Goal: Task Accomplishment & Management: Manage account settings

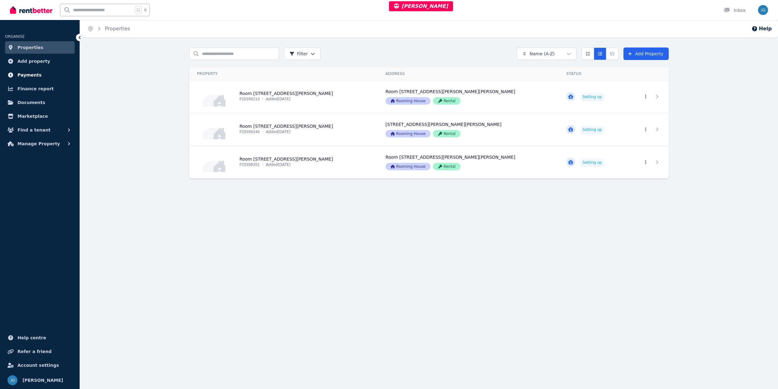
click at [35, 75] on span "Payments" at bounding box center [29, 74] width 24 height 7
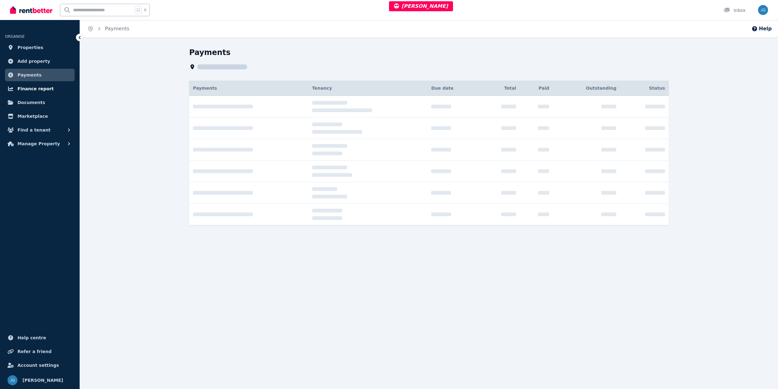
click at [34, 85] on span "Finance report" at bounding box center [35, 88] width 36 height 7
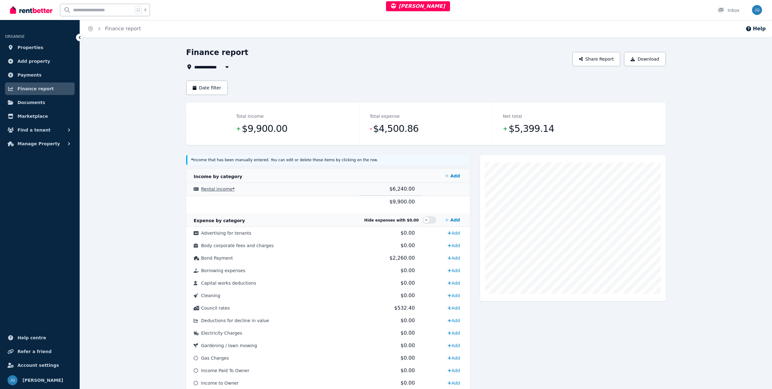
click at [329, 191] on td "Rental income *" at bounding box center [272, 189] width 173 height 13
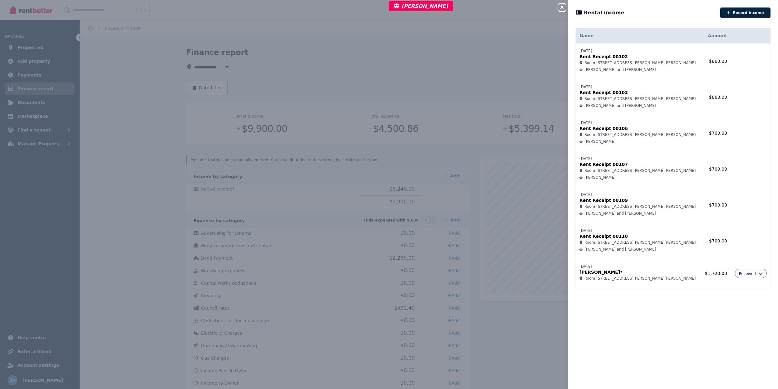
click at [561, 4] on button "Close panel" at bounding box center [561, 7] width 7 height 7
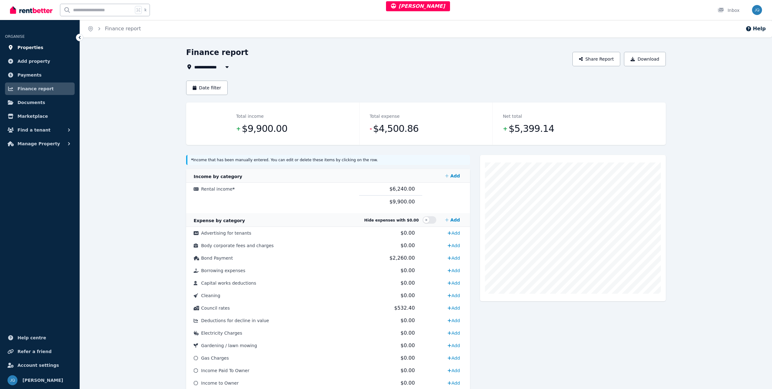
click at [46, 46] on link "Properties" at bounding box center [40, 47] width 70 height 12
click at [268, 190] on td "Rental income *" at bounding box center [272, 189] width 173 height 13
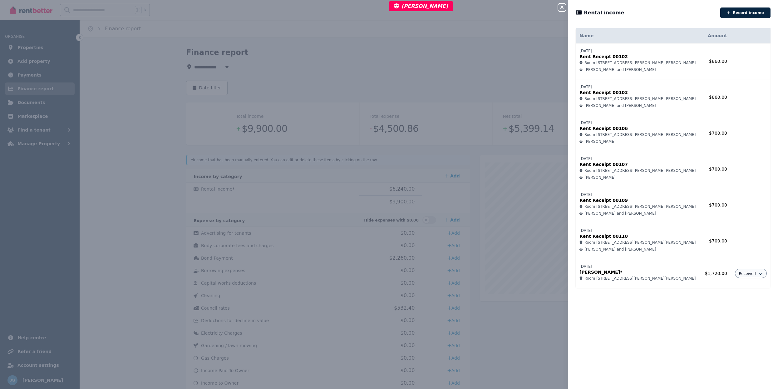
click at [391, 174] on div "Close panel Rental income Record income Name Amount 24/07/2025 Rent Receipt 001…" at bounding box center [389, 194] width 778 height 389
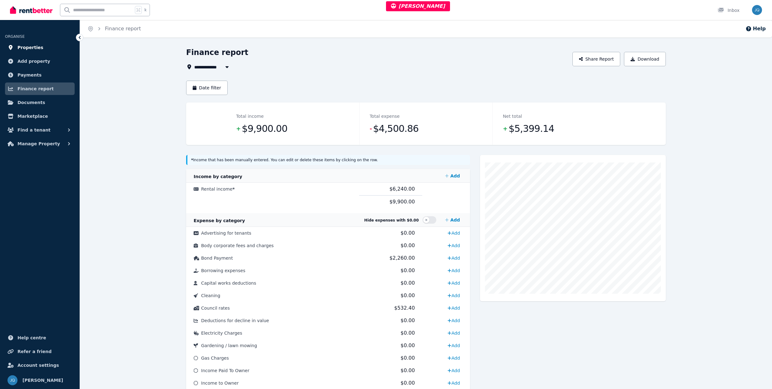
click at [42, 50] on link "Properties" at bounding box center [40, 47] width 70 height 12
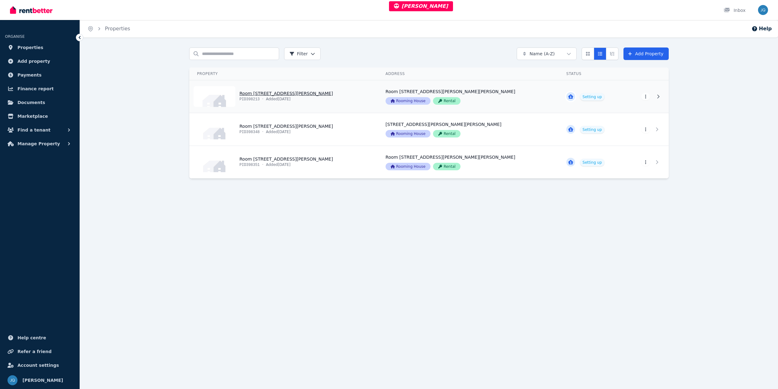
click at [312, 99] on link "View property details" at bounding box center [283, 96] width 189 height 32
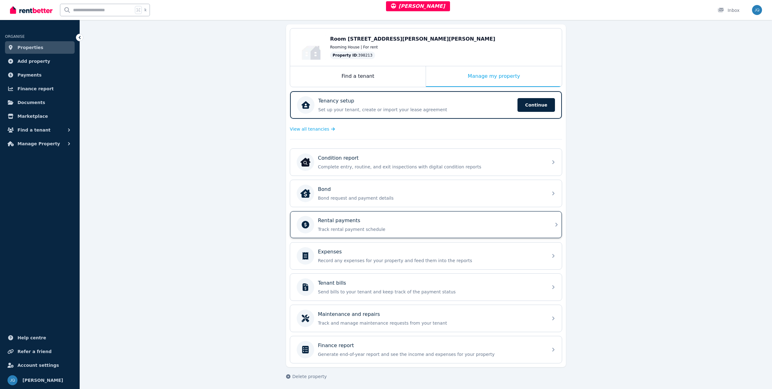
scroll to position [61, 0]
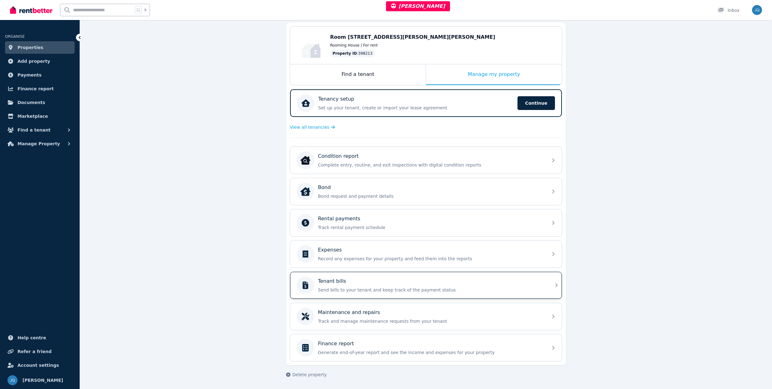
click at [376, 279] on div "Tenant bills" at bounding box center [431, 280] width 226 height 7
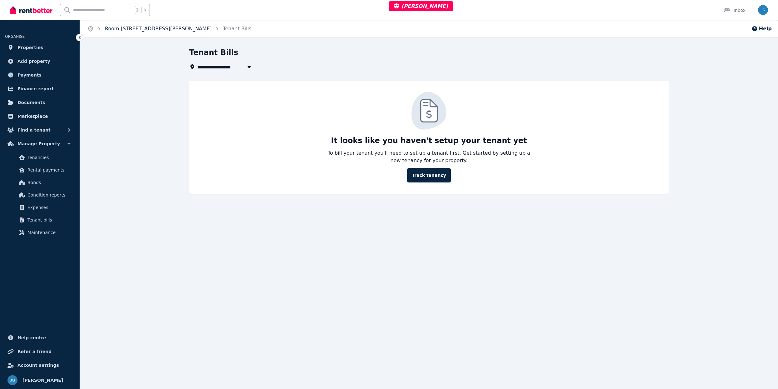
click at [134, 30] on link "Room 1, 27 Brenda Ave" at bounding box center [158, 29] width 107 height 6
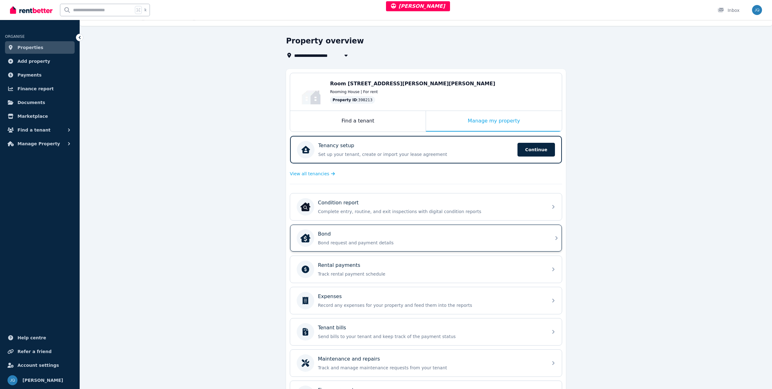
scroll to position [14, 0]
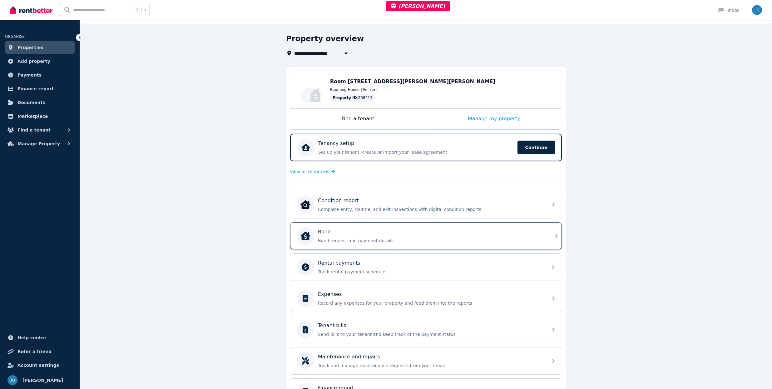
click at [363, 236] on div "Bond Bond request and payment details" at bounding box center [431, 236] width 226 height 16
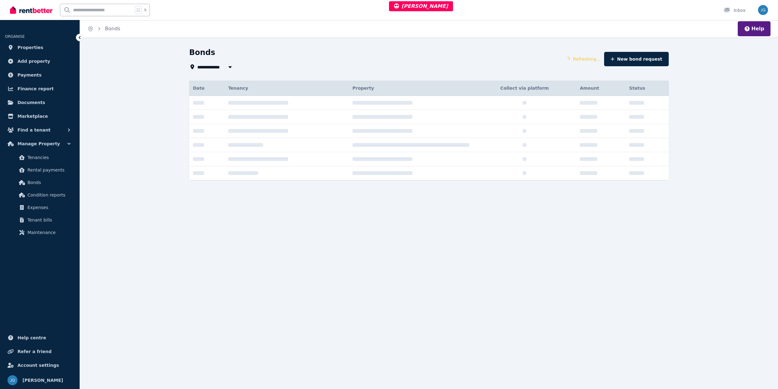
type input "**********"
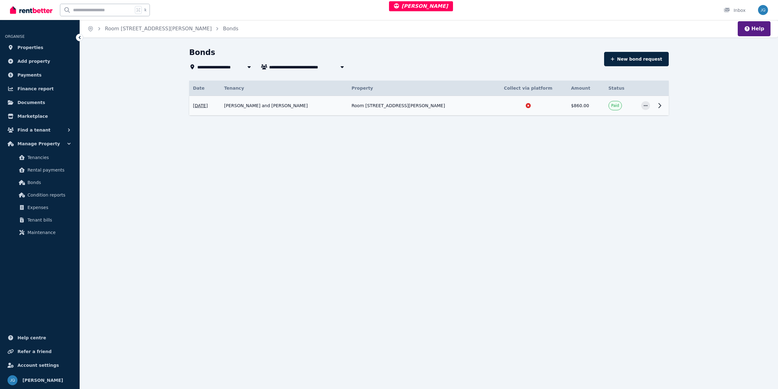
click at [348, 111] on td "Kian Bahmani and Zeinab Abedini" at bounding box center [283, 106] width 127 height 20
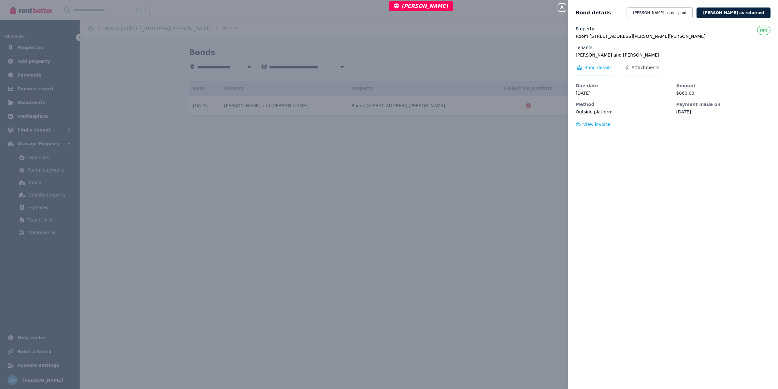
click at [639, 66] on span "Attachments" at bounding box center [645, 67] width 28 height 6
click at [579, 70] on span "Bond details" at bounding box center [594, 70] width 37 height 12
click at [622, 188] on div "Property Room 1, 27 Brenda Ave, Gilles Plains SA 5086 Tenants Kian Bahmani and …" at bounding box center [673, 204] width 210 height 356
click at [315, 126] on div "Close panel Bond details Mark bond as not paid Mark bond as returned Property R…" at bounding box center [389, 194] width 778 height 389
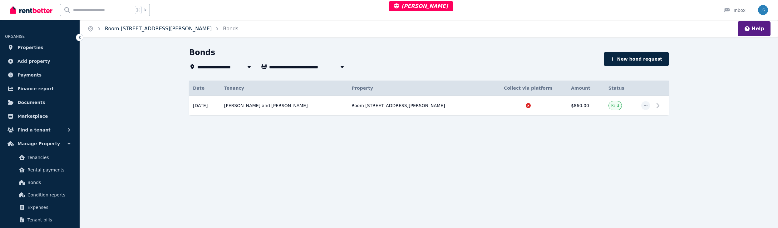
click at [125, 30] on link "Room 1, 27 Brenda Ave" at bounding box center [158, 29] width 107 height 6
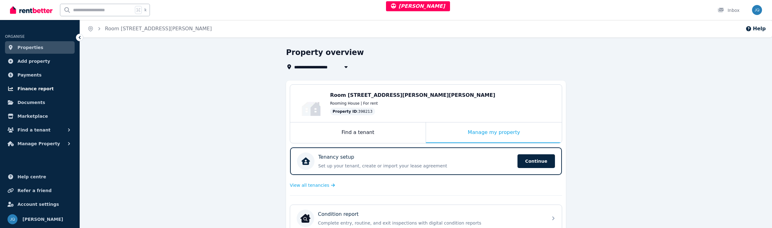
click at [41, 85] on span "Finance report" at bounding box center [35, 88] width 36 height 7
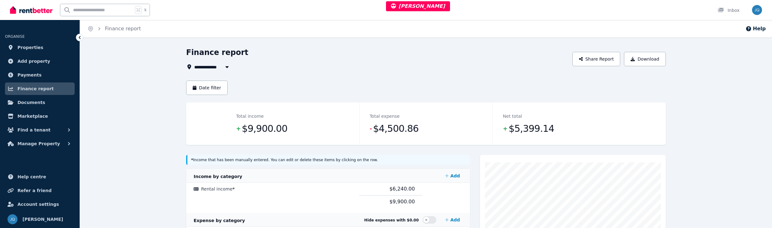
click at [213, 70] on span "All Properties" at bounding box center [214, 66] width 40 height 7
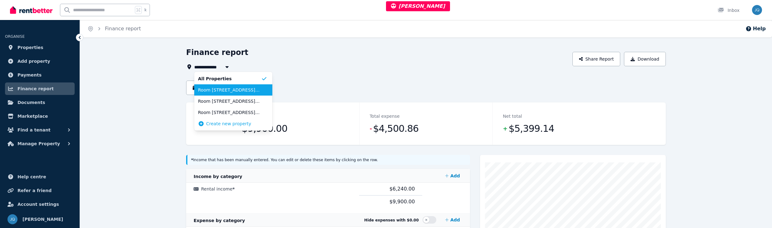
click at [229, 90] on span "Room 3, 27 Brenda Ave" at bounding box center [229, 90] width 63 height 6
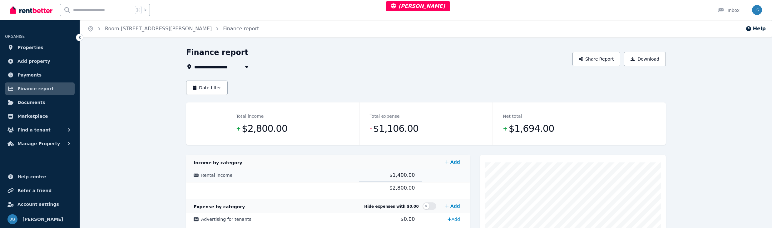
click at [338, 177] on td "Rental income" at bounding box center [272, 175] width 173 height 13
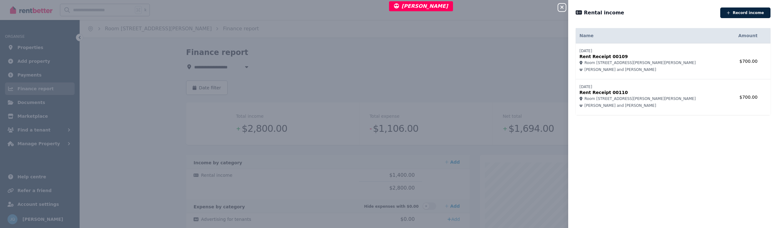
click at [307, 57] on div "Close panel Rental income Record income Name Amount 04/08/2025 Rent Receipt 001…" at bounding box center [389, 114] width 778 height 228
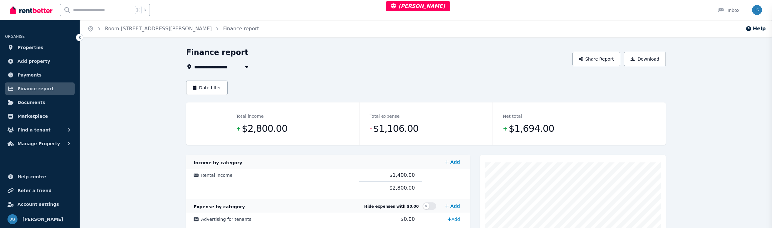
click at [221, 70] on span "Room 3, 27 Brenda Ave" at bounding box center [246, 66] width 105 height 7
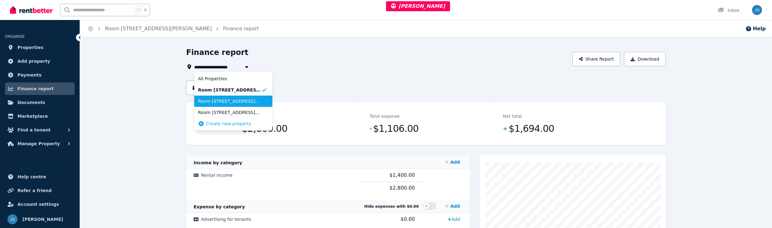
click at [231, 104] on span "Room 2, 27 Brenda Ave" at bounding box center [229, 101] width 63 height 6
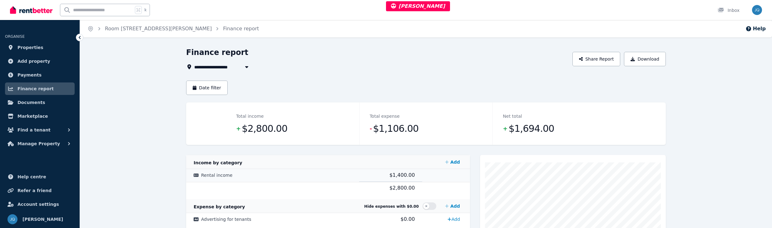
click at [267, 179] on td "Rental income" at bounding box center [272, 175] width 173 height 13
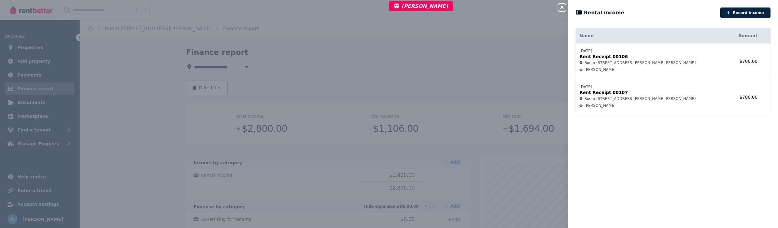
click at [209, 69] on div "Close panel Rental income Record income Name Amount 04/08/2025 Rent Receipt 001…" at bounding box center [389, 114] width 778 height 228
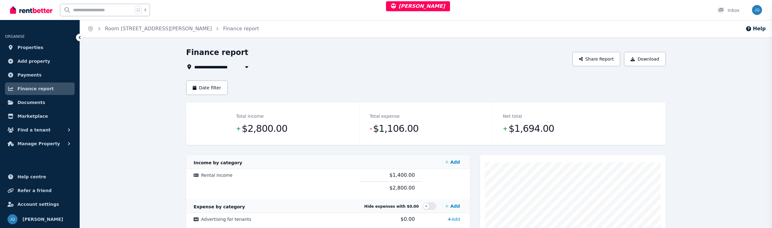
click at [221, 69] on div "Close panel No income found. Please click "Record income" button to get started." at bounding box center [386, 114] width 772 height 228
click at [230, 69] on span "Room 2, 27 Brenda Ave" at bounding box center [246, 66] width 105 height 7
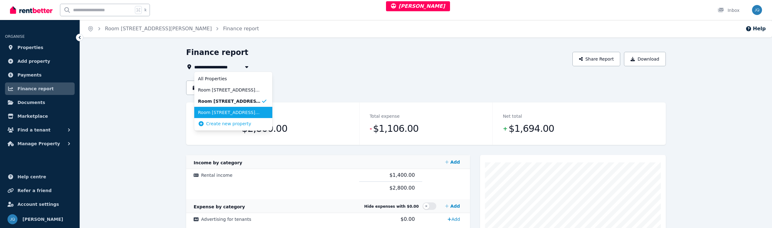
click at [223, 108] on li "Room 1, 27 Brenda Ave" at bounding box center [233, 112] width 78 height 11
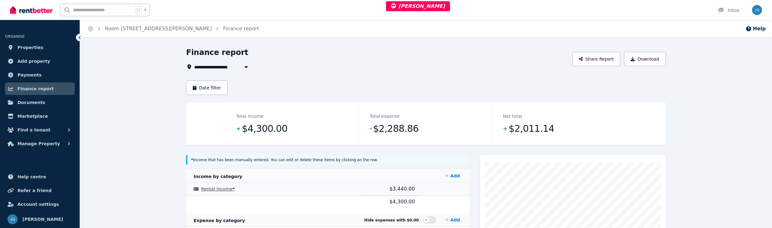
click at [312, 187] on td "Rental income *" at bounding box center [272, 189] width 173 height 13
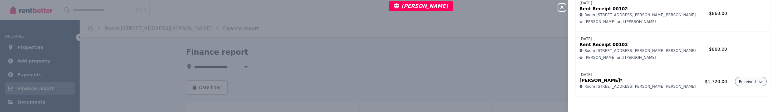
scroll to position [51, 0]
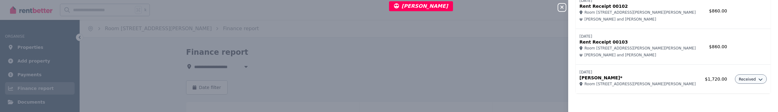
click at [750, 82] on div "Received" at bounding box center [751, 79] width 24 height 6
click at [751, 80] on button "Received" at bounding box center [751, 79] width 24 height 5
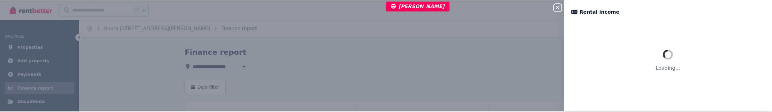
scroll to position [0, 0]
click at [404, 80] on div "Close panel Rental income Loading..." at bounding box center [389, 56] width 778 height 112
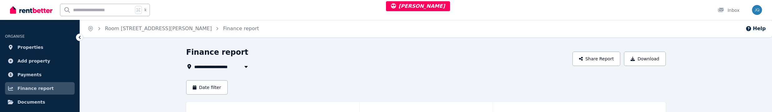
click at [216, 62] on div "**********" at bounding box center [377, 58] width 382 height 23
click at [216, 69] on span "Room 1, 27 Brenda Ave" at bounding box center [246, 66] width 105 height 7
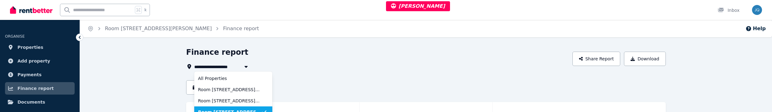
scroll to position [6, 0]
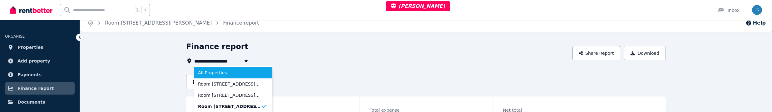
click at [217, 73] on span "All Properties" at bounding box center [229, 73] width 63 height 6
type input "**********"
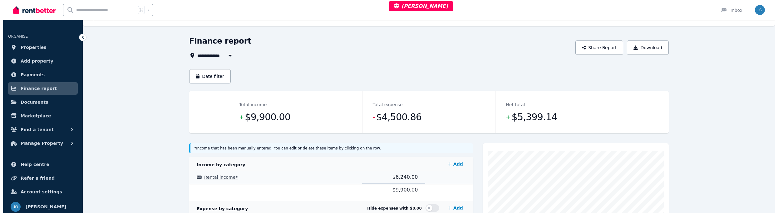
scroll to position [13, 0]
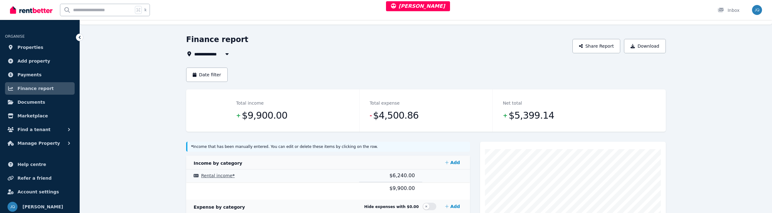
click at [431, 180] on td at bounding box center [445, 176] width 47 height 13
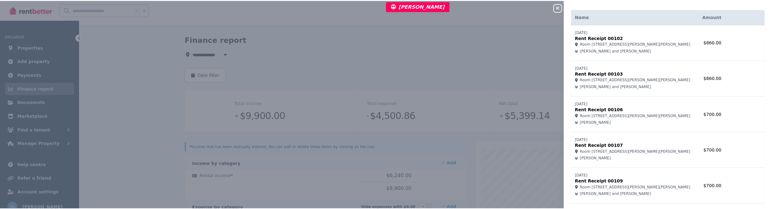
scroll to position [0, 0]
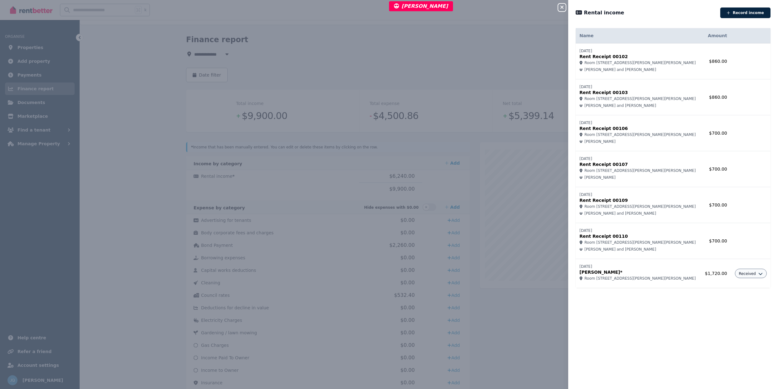
click at [560, 5] on icon "button" at bounding box center [561, 7] width 7 height 5
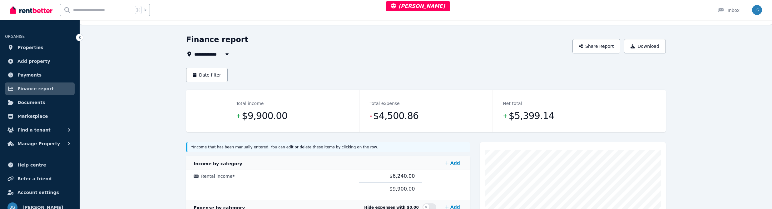
click at [213, 57] on span "All Properties" at bounding box center [214, 53] width 40 height 7
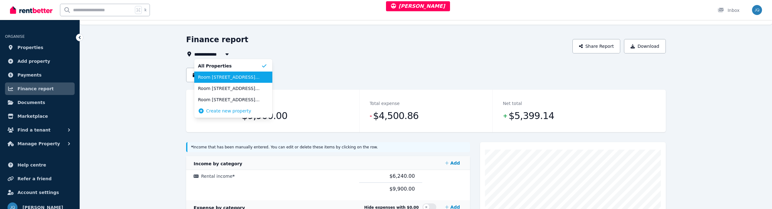
click at [212, 73] on li "Room 3, 27 Brenda Ave" at bounding box center [233, 76] width 78 height 11
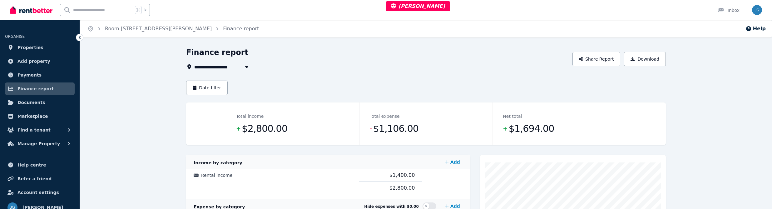
click at [225, 66] on span "Room 3, 27 Brenda Ave" at bounding box center [246, 66] width 105 height 7
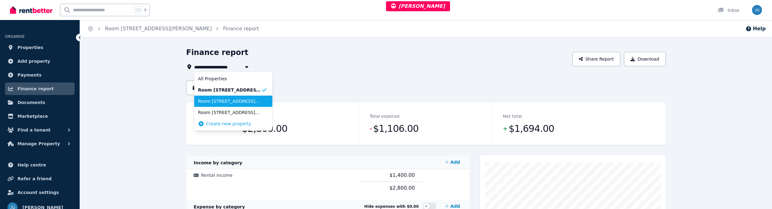
click at [228, 97] on li "Room 2, 27 Brenda Ave" at bounding box center [233, 101] width 78 height 11
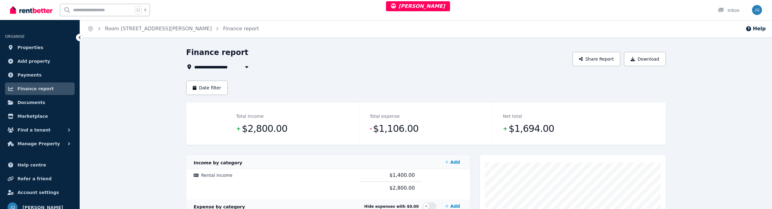
click at [224, 65] on span "Room 2, 27 Brenda Ave" at bounding box center [246, 66] width 105 height 7
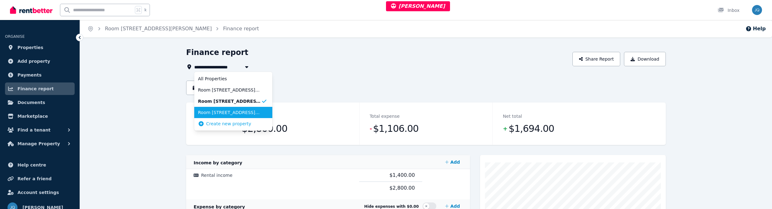
click at [228, 114] on span "Room 1, 27 Brenda Ave" at bounding box center [229, 112] width 63 height 6
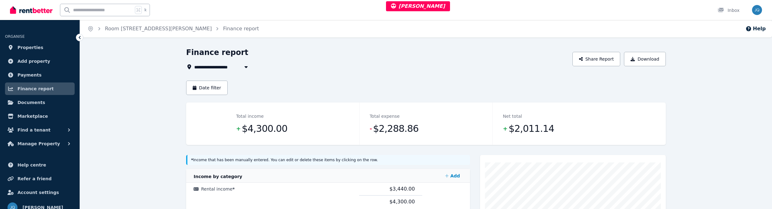
click at [238, 62] on div "**********" at bounding box center [377, 58] width 382 height 23
click at [236, 64] on span "Room 1, 27 Brenda Ave" at bounding box center [246, 66] width 105 height 7
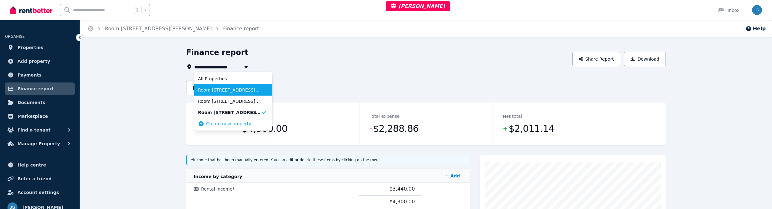
click at [223, 91] on span "Room [STREET_ADDRESS][PERSON_NAME]" at bounding box center [229, 90] width 63 height 6
type input "**********"
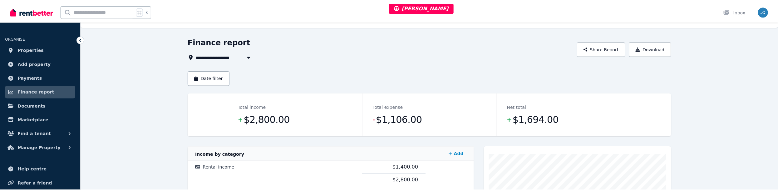
scroll to position [14, 0]
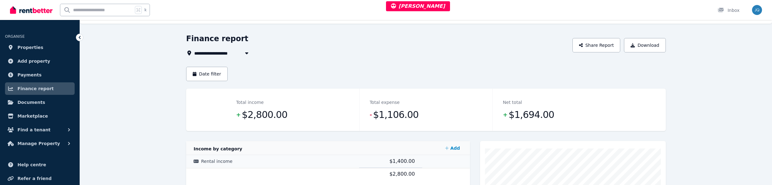
click at [321, 160] on td "Rental income" at bounding box center [272, 161] width 173 height 13
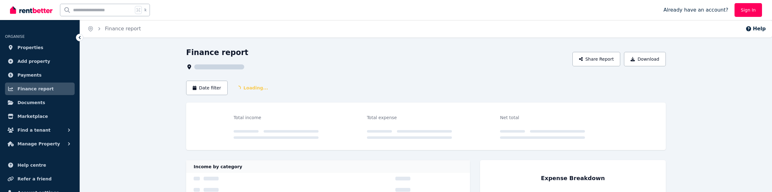
scroll to position [14, 0]
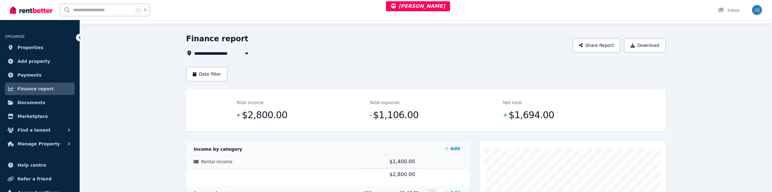
click at [251, 163] on td "Rental income" at bounding box center [272, 161] width 173 height 13
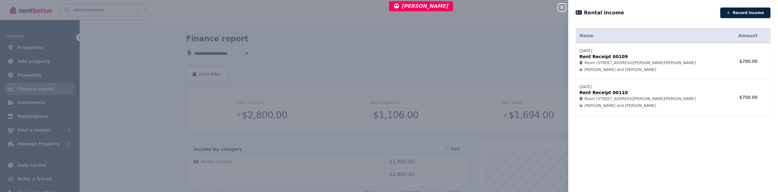
click at [351, 116] on div "Close panel Rental income Record income Name Amount 04/08/2025 Rent Receipt 001…" at bounding box center [389, 96] width 778 height 192
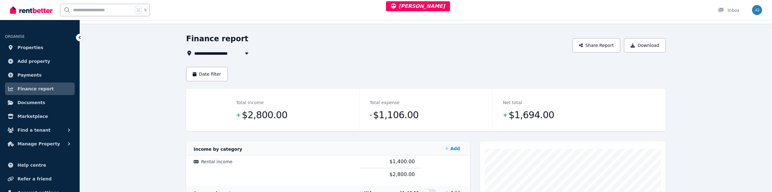
click at [215, 56] on span "Room 3, 27 Brenda Ave" at bounding box center [246, 52] width 105 height 7
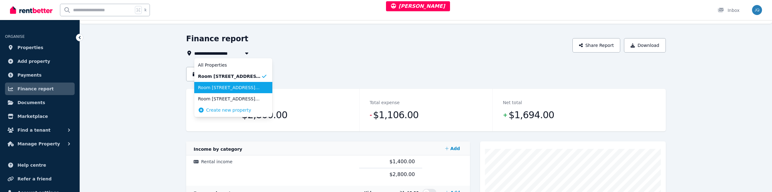
click at [216, 85] on span "Room 2, 27 Brenda Ave" at bounding box center [229, 87] width 63 height 6
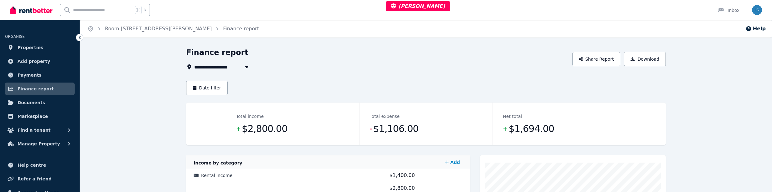
click at [206, 66] on span "Room 2, 27 Brenda Ave" at bounding box center [246, 66] width 105 height 7
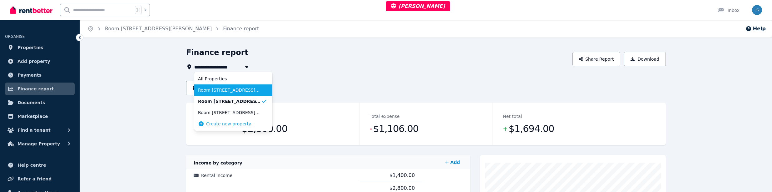
click at [213, 85] on li "Room [STREET_ADDRESS][PERSON_NAME]" at bounding box center [233, 89] width 78 height 11
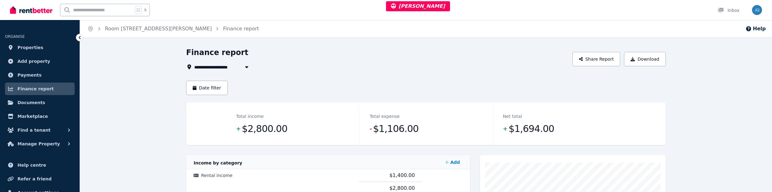
click at [227, 64] on span "Room [STREET_ADDRESS][PERSON_NAME]" at bounding box center [246, 66] width 105 height 7
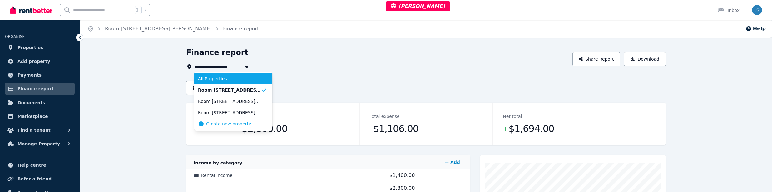
click at [225, 80] on span "All Properties" at bounding box center [229, 79] width 63 height 6
type input "**********"
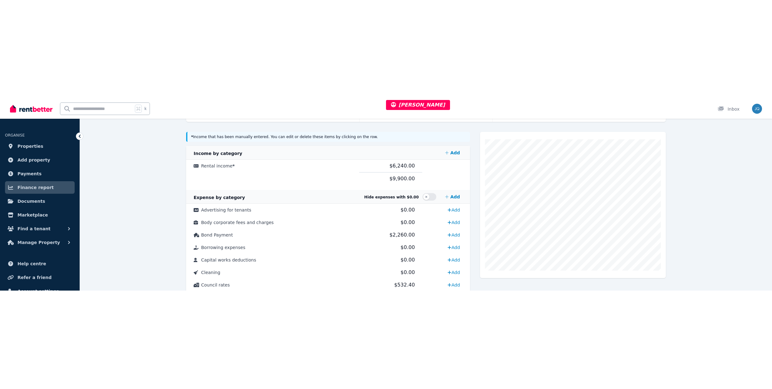
scroll to position [121, 0]
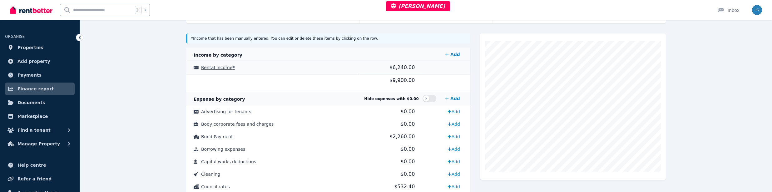
click at [321, 71] on td "Rental income *" at bounding box center [272, 67] width 173 height 13
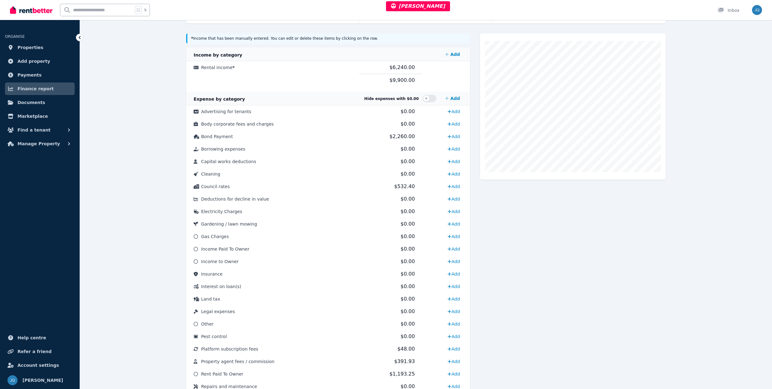
click at [402, 80] on span "$9,900.00" at bounding box center [401, 80] width 25 height 6
click at [404, 71] on td "$6,240.00" at bounding box center [390, 67] width 63 height 13
click at [337, 73] on td "Rental income *" at bounding box center [272, 67] width 173 height 13
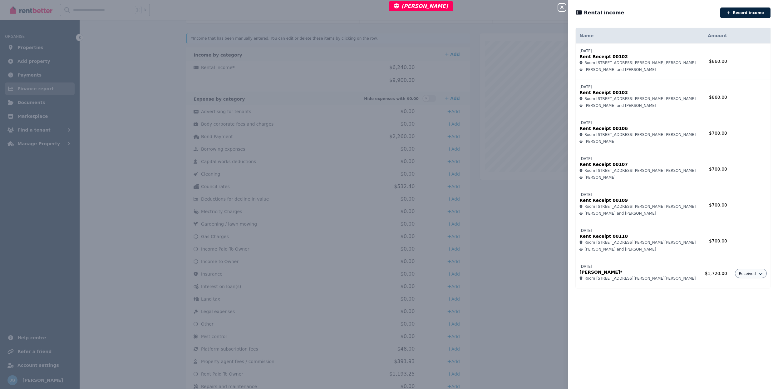
click at [564, 9] on icon "button" at bounding box center [561, 7] width 7 height 5
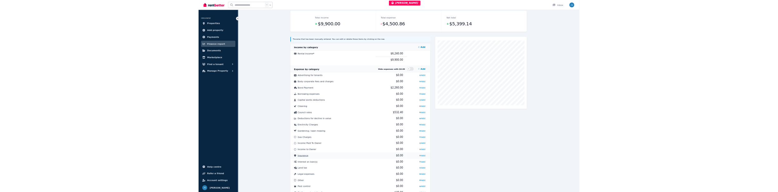
scroll to position [0, 0]
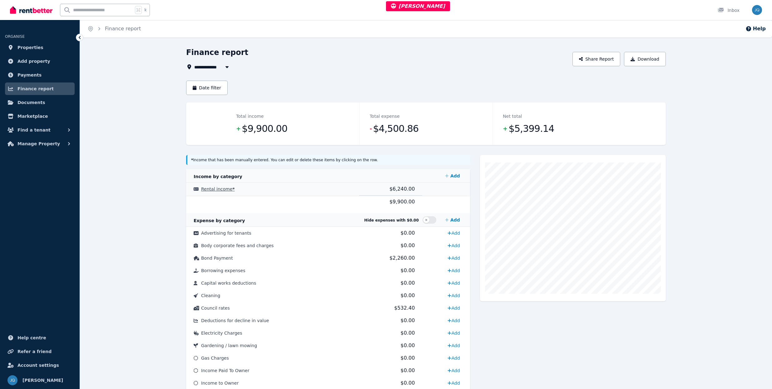
click at [290, 188] on td "Rental income *" at bounding box center [272, 189] width 173 height 13
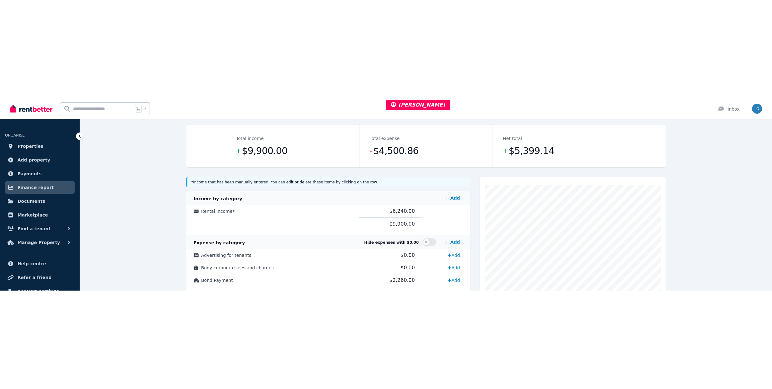
scroll to position [118, 0]
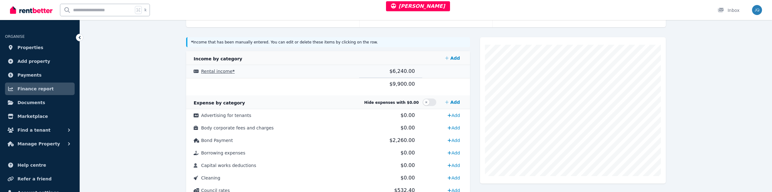
click at [275, 75] on td "Rental income *" at bounding box center [272, 71] width 173 height 13
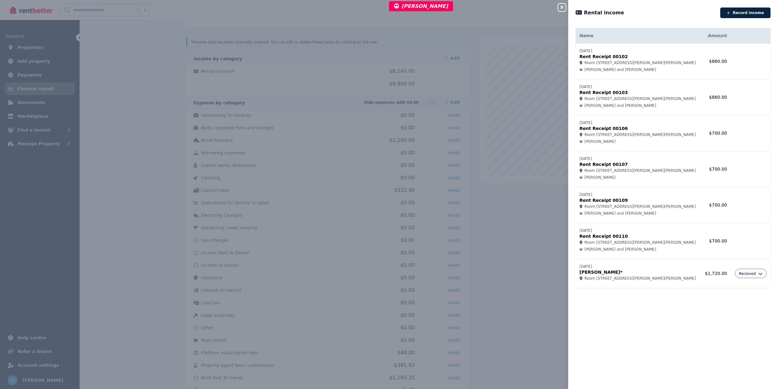
click at [752, 191] on div "Received" at bounding box center [751, 273] width 24 height 6
click at [758, 191] on icon "button" at bounding box center [760, 272] width 4 height 4
click at [739, 191] on link "Edit income" at bounding box center [734, 286] width 60 height 11
select select "**********"
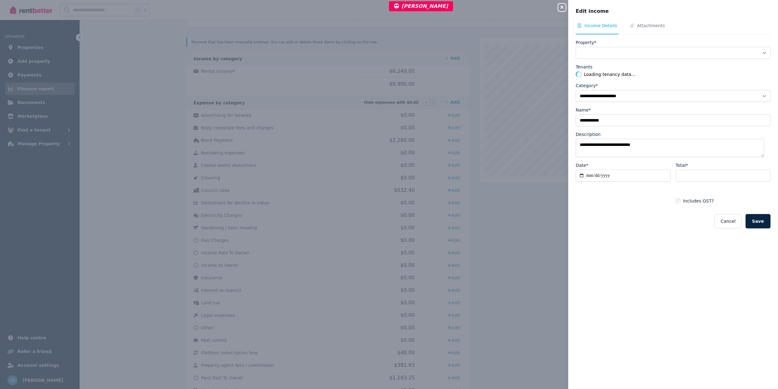
select select "**********"
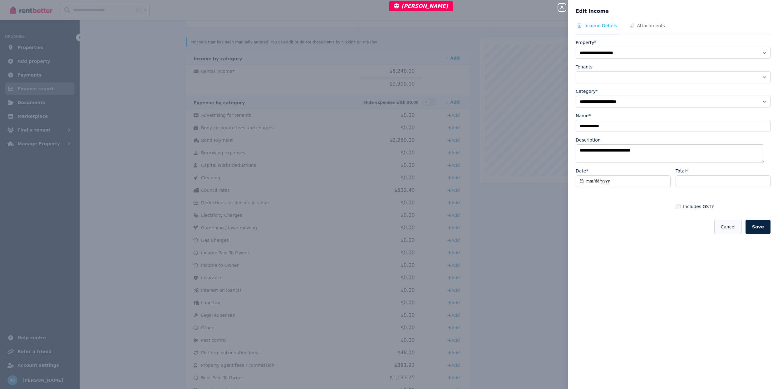
click at [720, 191] on button "Cancel" at bounding box center [727, 226] width 27 height 14
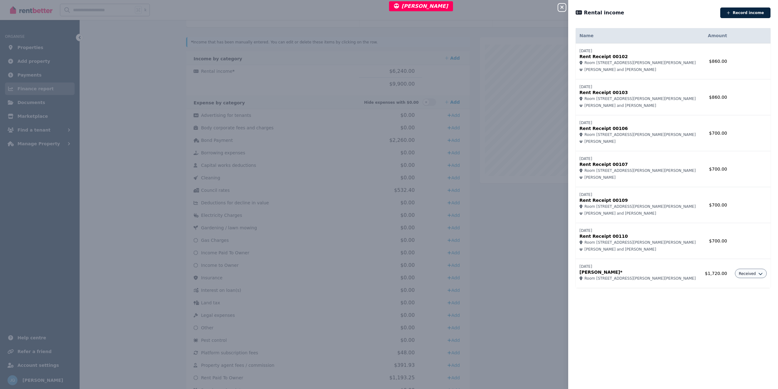
click at [449, 120] on div "Close panel Rental income Record income Name Amount 24/07/2025 Rent Receipt 001…" at bounding box center [389, 194] width 778 height 389
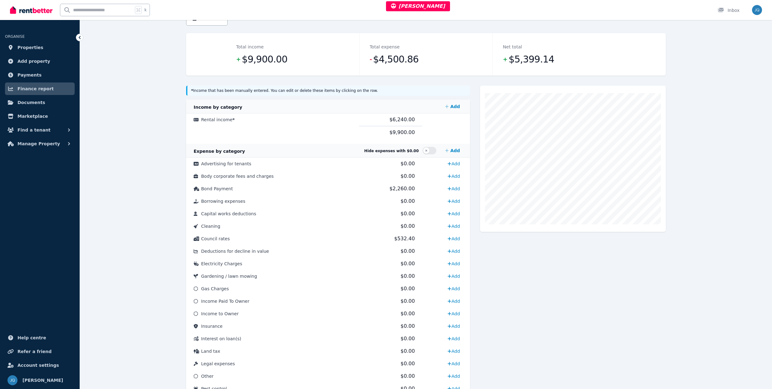
scroll to position [0, 0]
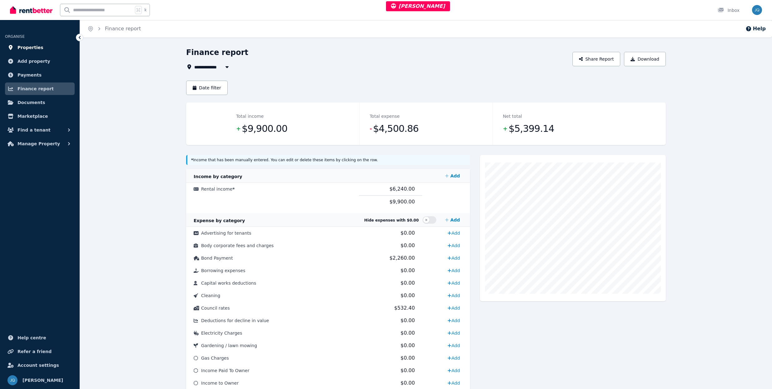
click at [36, 47] on span "Properties" at bounding box center [30, 47] width 26 height 7
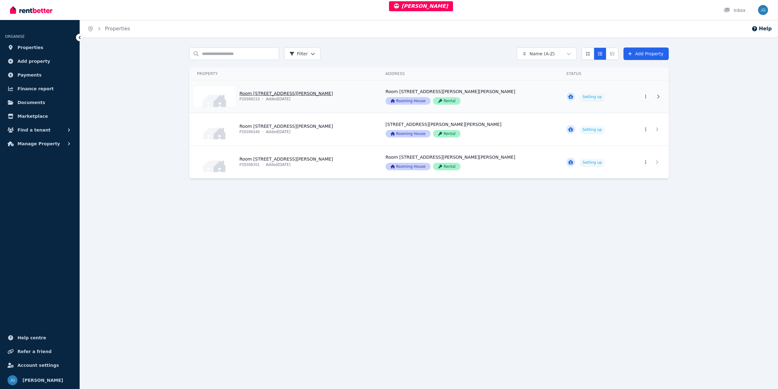
click at [328, 96] on link "View property details" at bounding box center [283, 96] width 189 height 32
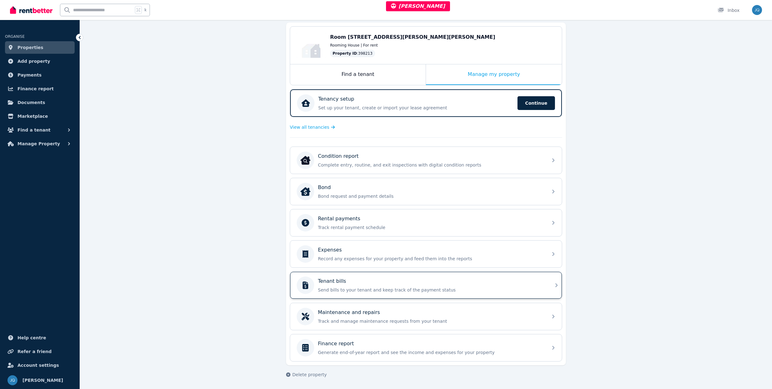
scroll to position [60, 0]
click at [376, 191] on div "Tenant bills" at bounding box center [431, 280] width 226 height 7
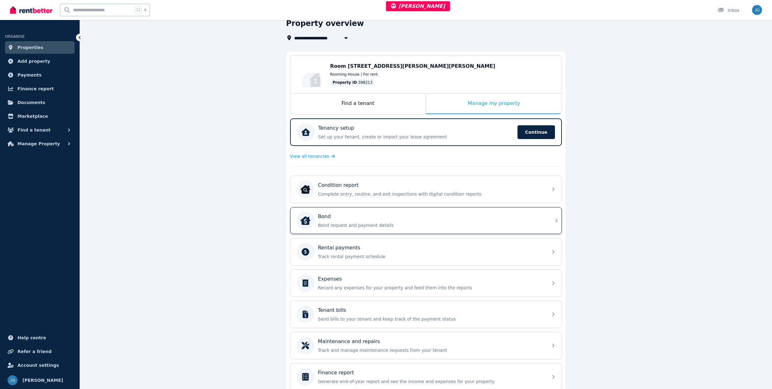
scroll to position [61, 0]
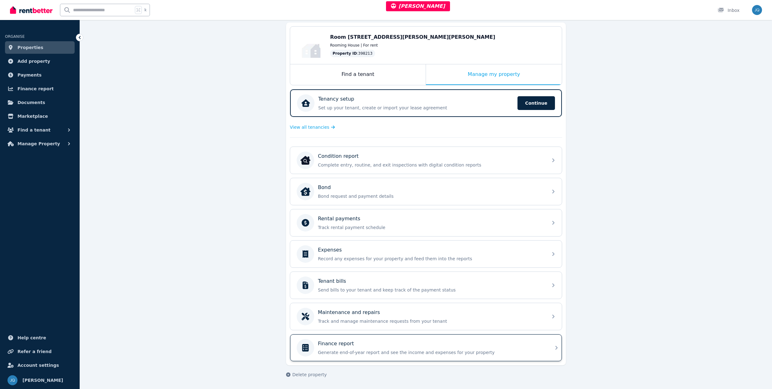
click at [382, 191] on div "Finance report" at bounding box center [431, 343] width 226 height 7
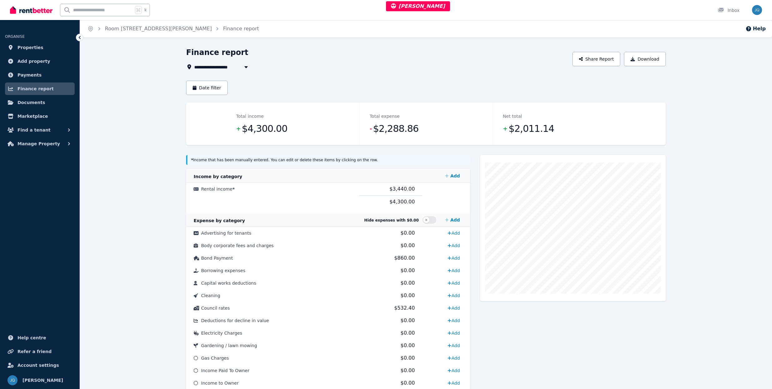
click at [138, 32] on span "Room [STREET_ADDRESS][PERSON_NAME]" at bounding box center [158, 28] width 107 height 7
click at [140, 30] on link "Room [STREET_ADDRESS][PERSON_NAME]" at bounding box center [158, 29] width 107 height 6
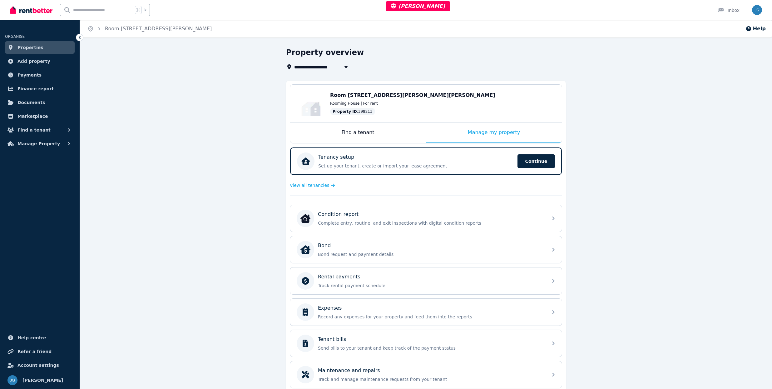
click at [311, 189] on div "View all tenancies" at bounding box center [426, 185] width 272 height 12
click at [312, 187] on span "View all tenancies" at bounding box center [309, 185] width 39 height 6
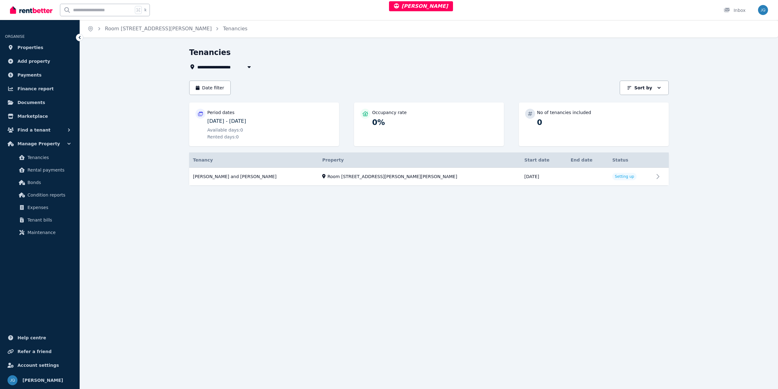
click at [241, 71] on div "**********" at bounding box center [428, 121] width 479 height 149
click at [242, 69] on span "Room [STREET_ADDRESS][PERSON_NAME]" at bounding box center [249, 66] width 105 height 7
click at [240, 94] on li "Room [STREET_ADDRESS][PERSON_NAME]" at bounding box center [236, 89] width 78 height 11
click at [239, 67] on span "Room [STREET_ADDRESS][PERSON_NAME]" at bounding box center [249, 66] width 105 height 7
click at [239, 98] on span "Room [STREET_ADDRESS][PERSON_NAME]" at bounding box center [232, 101] width 63 height 6
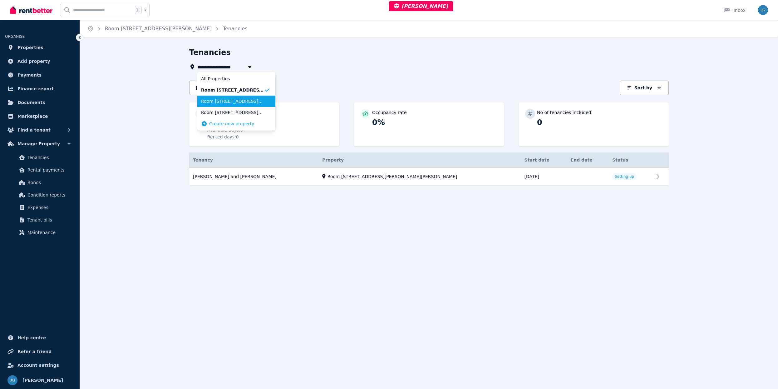
type input "**********"
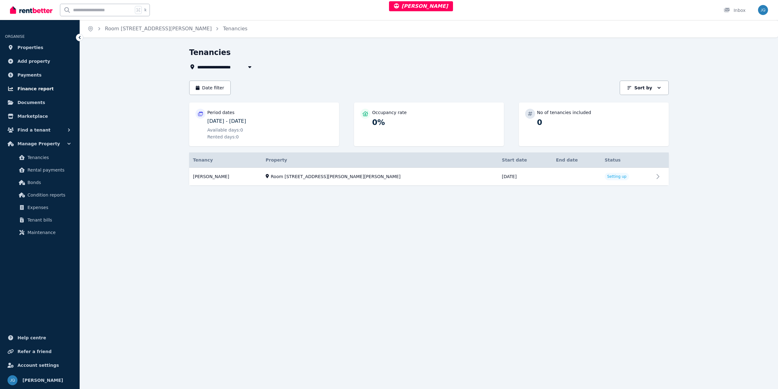
click at [45, 84] on link "Finance report" at bounding box center [40, 88] width 70 height 12
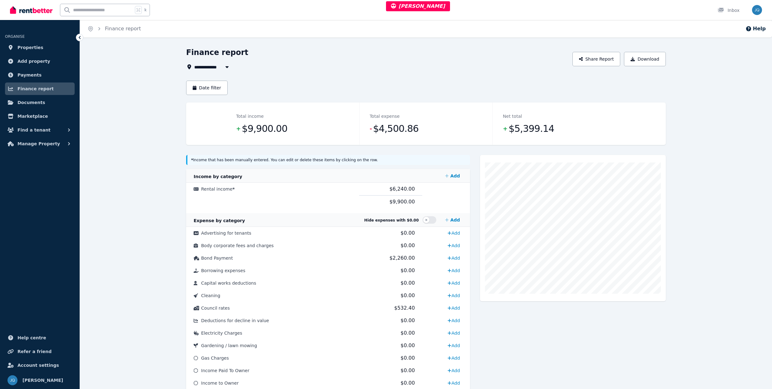
click at [400, 191] on span "$9,900.00" at bounding box center [401, 202] width 25 height 6
click at [398, 191] on td "$6,240.00" at bounding box center [390, 189] width 63 height 13
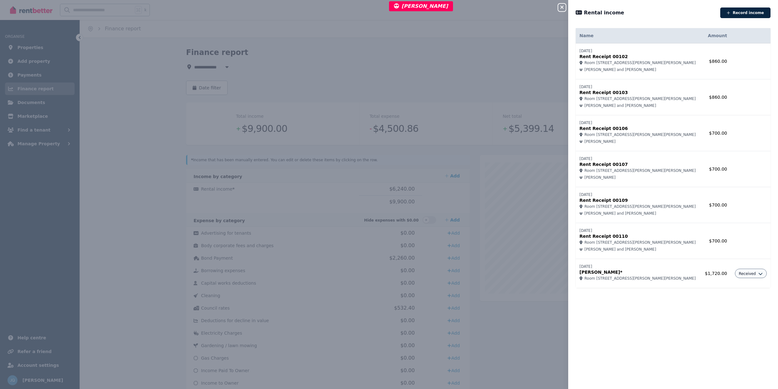
click at [564, 4] on button "Close panel" at bounding box center [561, 7] width 7 height 7
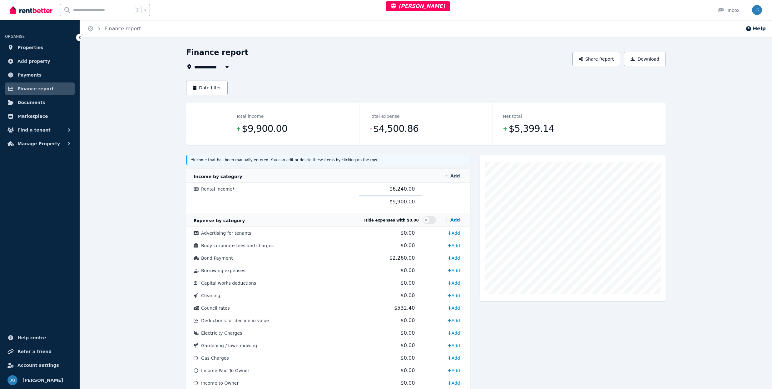
click at [450, 177] on link "Add" at bounding box center [452, 175] width 20 height 12
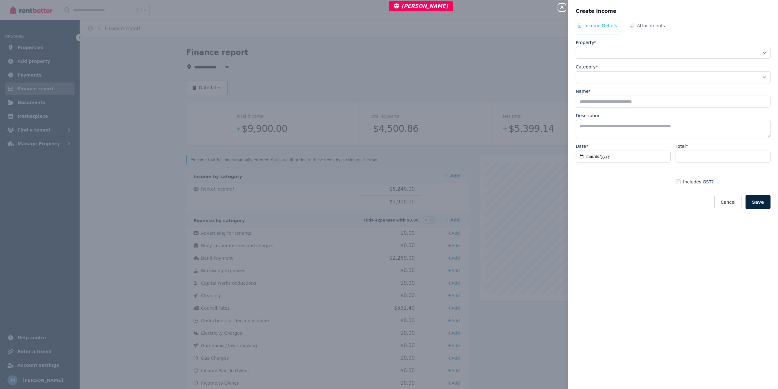
click at [566, 10] on div "Close panel" at bounding box center [564, 5] width 12 height 11
click at [564, 9] on icon "button" at bounding box center [561, 7] width 7 height 5
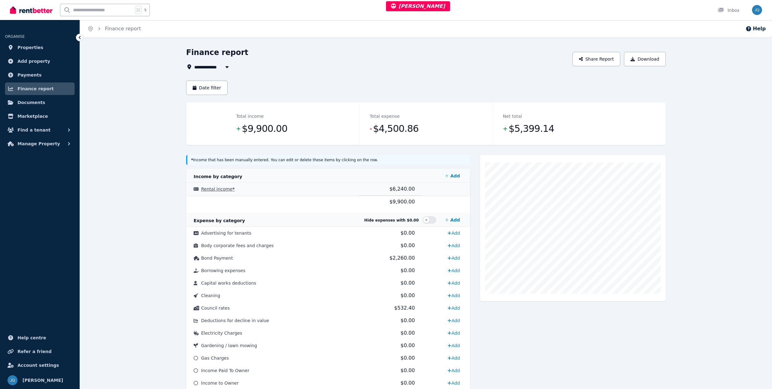
click at [397, 191] on td "$6,240.00" at bounding box center [390, 189] width 63 height 13
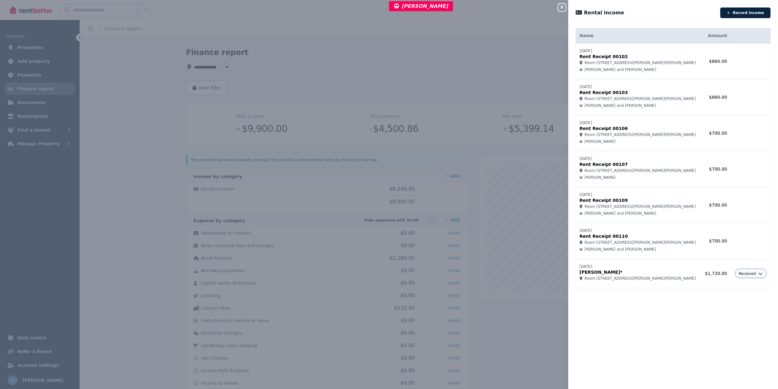
click at [562, 6] on icon "button" at bounding box center [561, 7] width 7 height 5
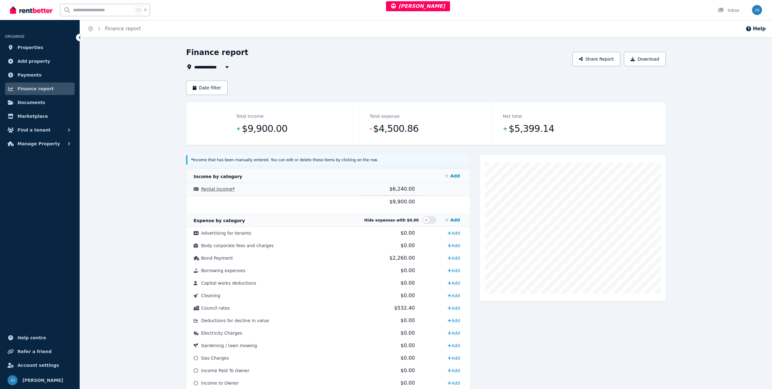
click at [382, 191] on td "$6,240.00" at bounding box center [390, 189] width 63 height 13
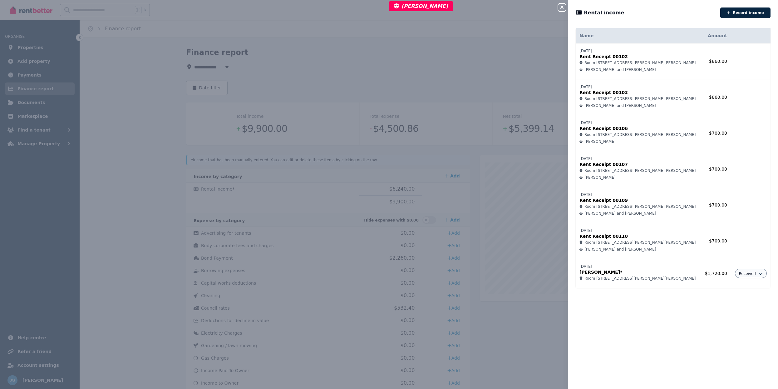
click at [366, 120] on div "Close panel Rental income Record income Name Amount 24/07/2025 Rent Receipt 001…" at bounding box center [389, 194] width 778 height 389
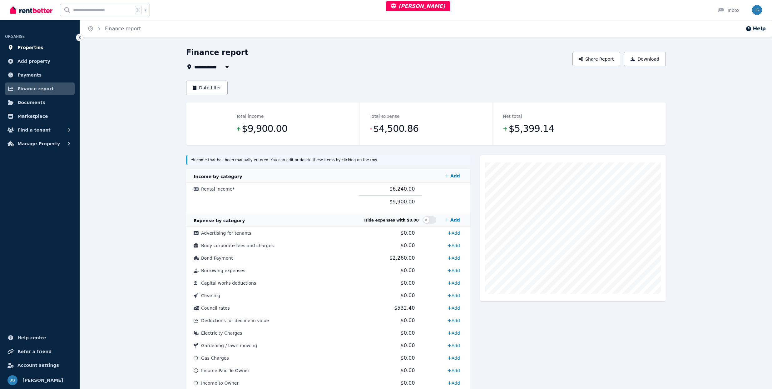
click at [37, 49] on span "Properties" at bounding box center [30, 47] width 26 height 7
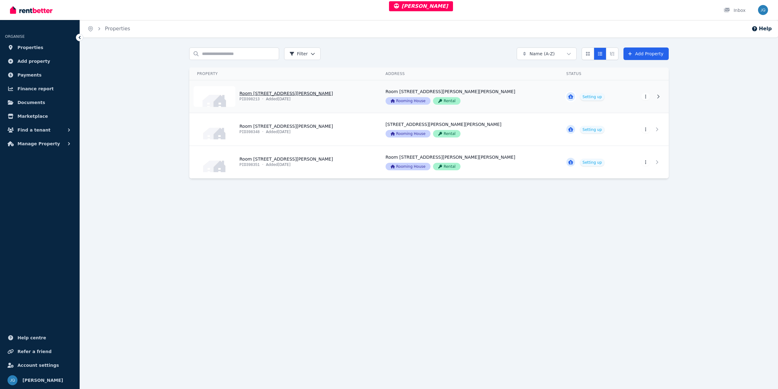
click at [356, 101] on link "View property details" at bounding box center [283, 96] width 189 height 32
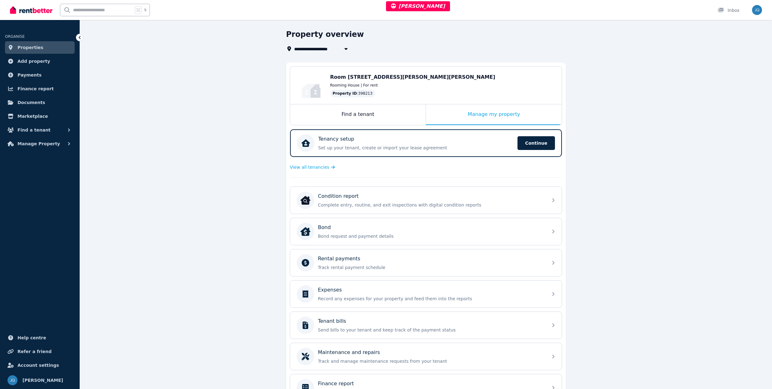
scroll to position [61, 0]
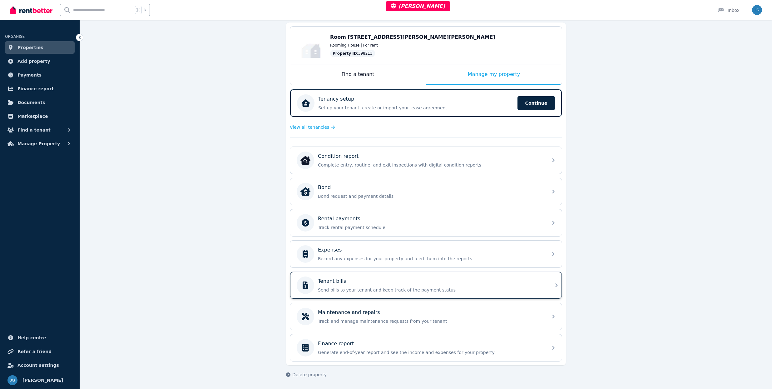
click at [392, 191] on div "Tenant bills" at bounding box center [431, 280] width 226 height 7
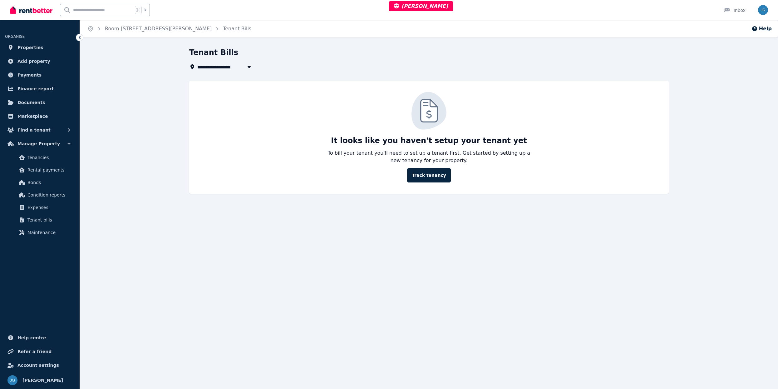
click at [245, 68] on button "button" at bounding box center [248, 66] width 11 height 7
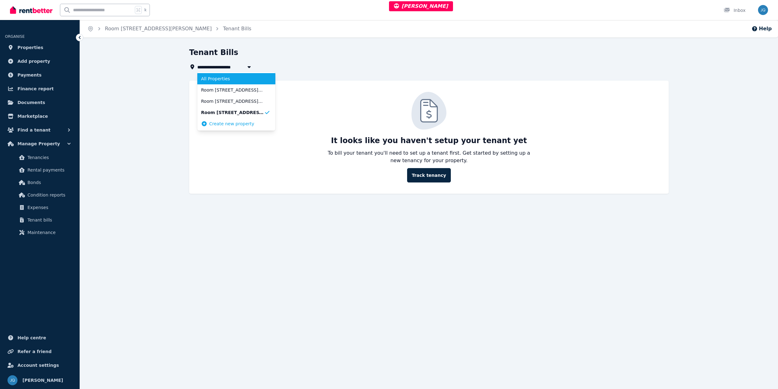
click at [238, 78] on span "All Properties" at bounding box center [232, 79] width 63 height 6
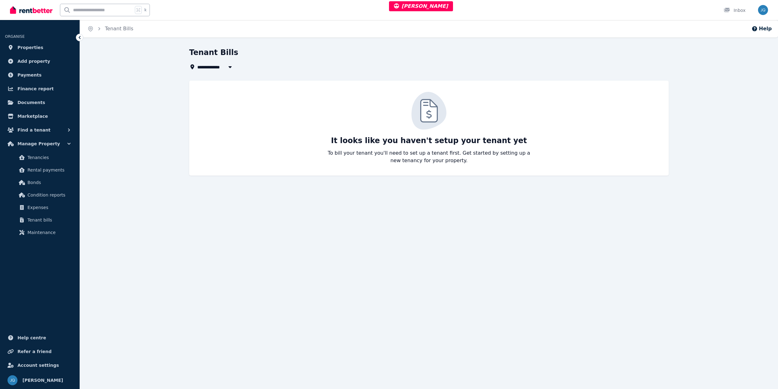
click at [230, 70] on button "button" at bounding box center [229, 66] width 11 height 7
type input "**********"
click at [33, 47] on span "Properties" at bounding box center [30, 47] width 26 height 7
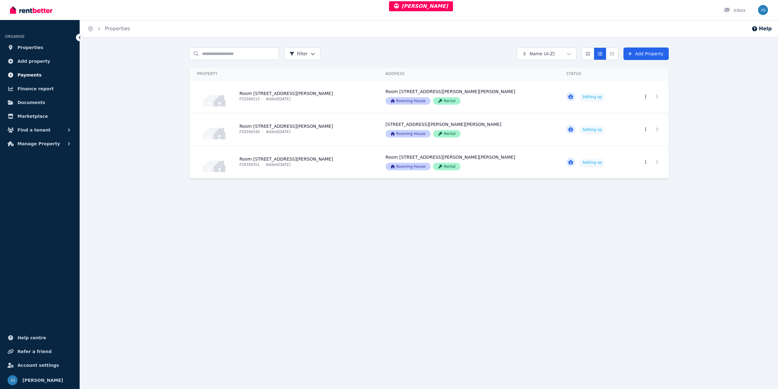
click at [40, 79] on link "Payments" at bounding box center [40, 75] width 70 height 12
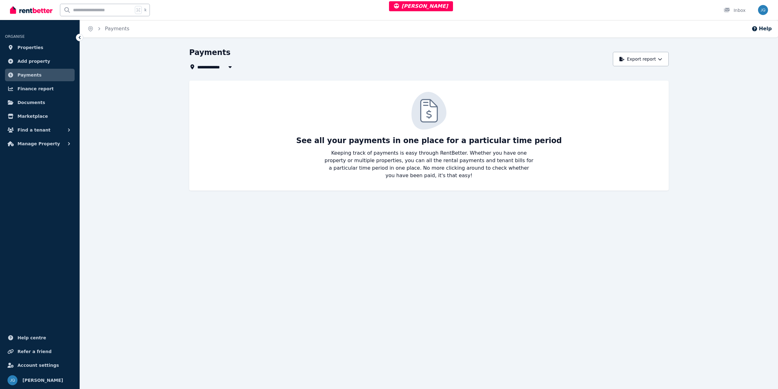
click at [224, 62] on div "**********" at bounding box center [399, 58] width 420 height 23
click at [224, 66] on span "All Properties" at bounding box center [217, 66] width 40 height 7
click at [228, 91] on span "Room [STREET_ADDRESS][PERSON_NAME]" at bounding box center [232, 90] width 63 height 6
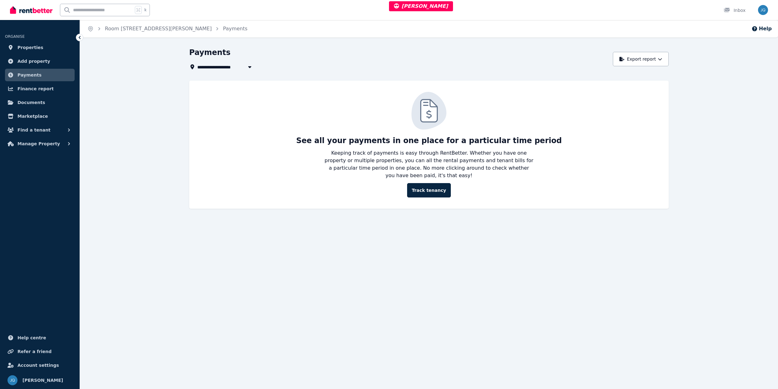
click at [220, 67] on span "Room [STREET_ADDRESS][PERSON_NAME]" at bounding box center [249, 66] width 105 height 7
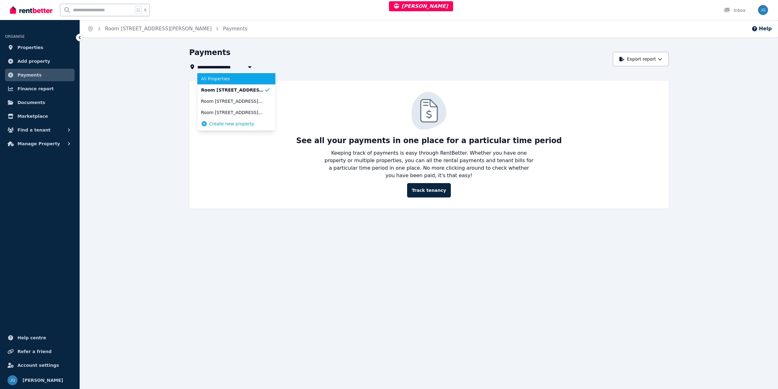
click at [228, 82] on li "All Properties" at bounding box center [236, 78] width 78 height 11
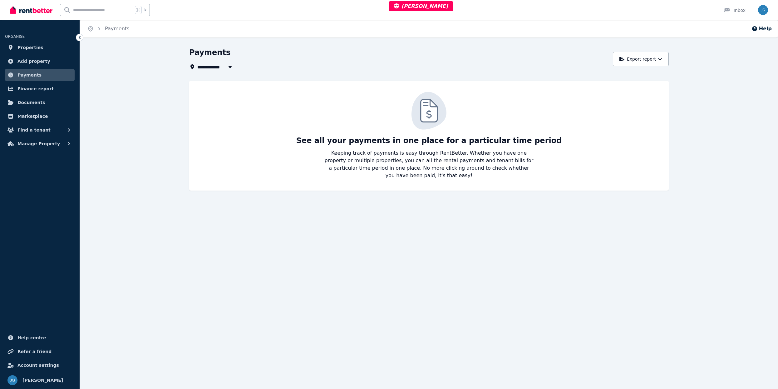
click at [227, 69] on button "button" at bounding box center [229, 66] width 11 height 7
type input "**********"
click at [283, 60] on div "**********" at bounding box center [399, 58] width 420 height 23
click at [39, 128] on span "Find a tenant" at bounding box center [33, 129] width 33 height 7
click at [45, 191] on span "Manage Property" at bounding box center [38, 194] width 42 height 7
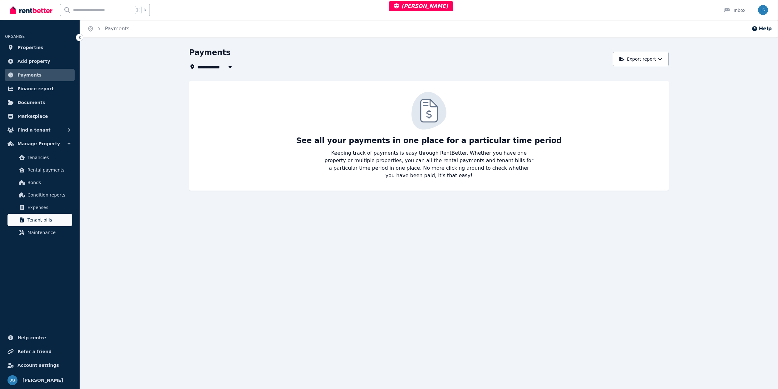
click at [49, 191] on span "Tenant bills" at bounding box center [48, 219] width 42 height 7
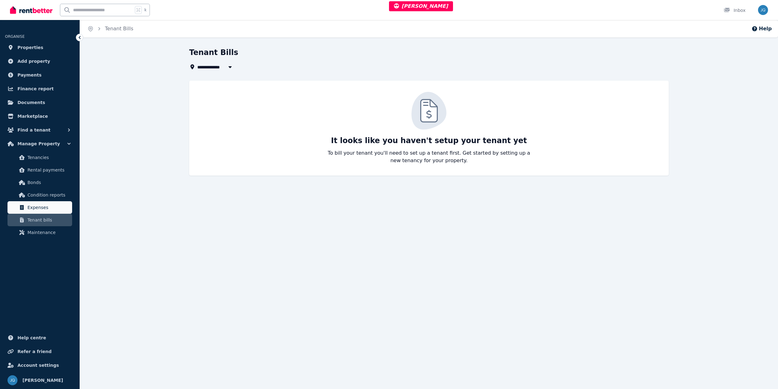
click at [48, 191] on span "Expenses" at bounding box center [48, 207] width 42 height 7
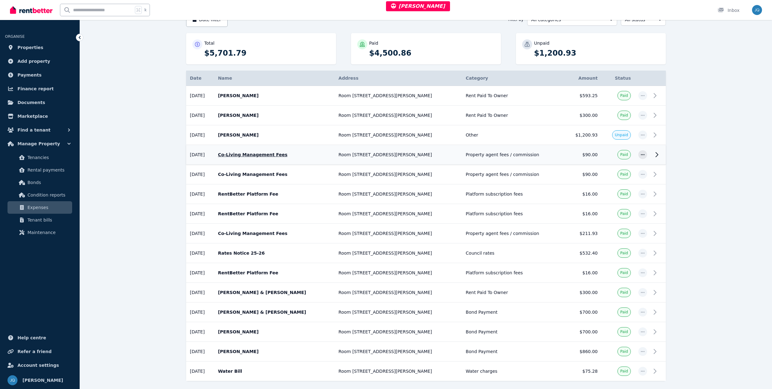
scroll to position [99, 0]
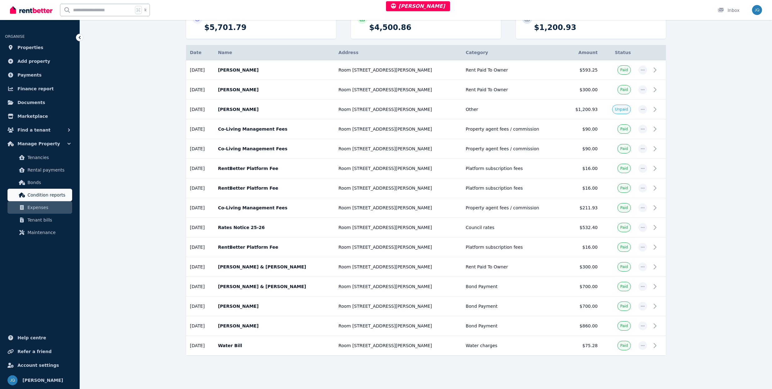
click at [42, 190] on link "Condition reports" at bounding box center [39, 195] width 65 height 12
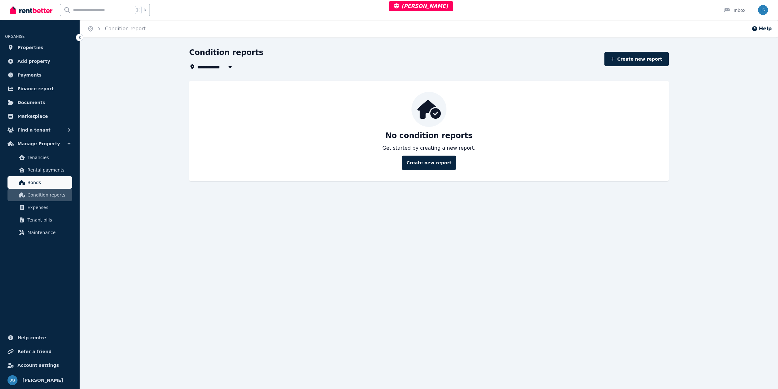
click at [48, 181] on span "Bonds" at bounding box center [48, 182] width 42 height 7
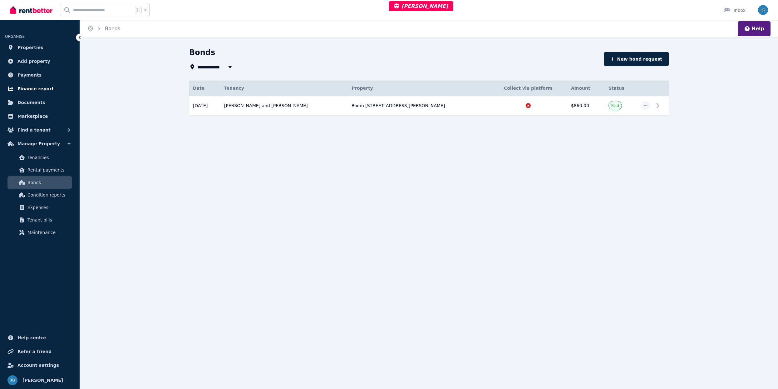
click at [34, 92] on link "Finance report" at bounding box center [40, 88] width 70 height 12
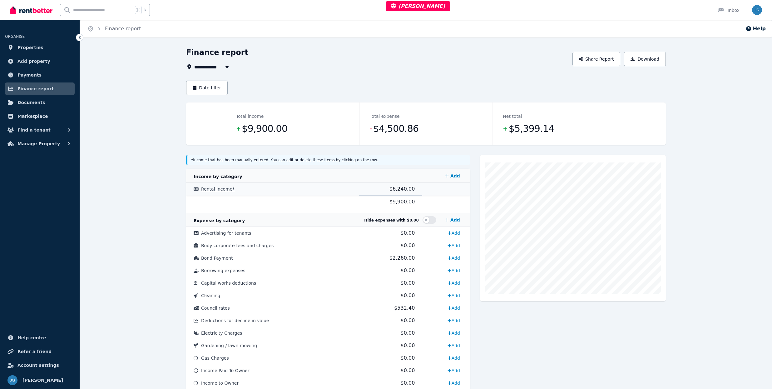
click at [382, 188] on td "$6,240.00" at bounding box center [390, 189] width 63 height 13
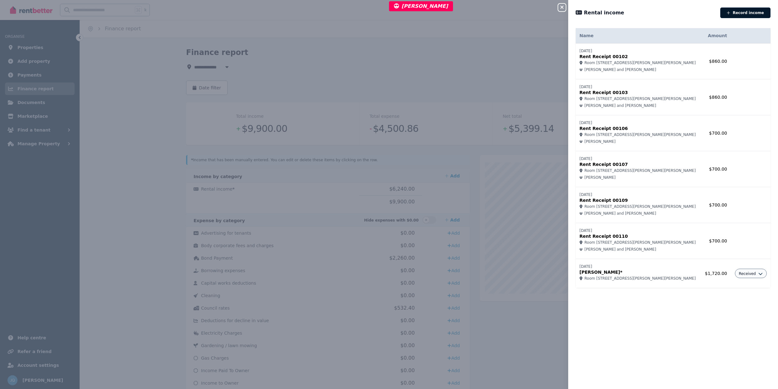
click at [743, 11] on button "Record income" at bounding box center [745, 12] width 50 height 11
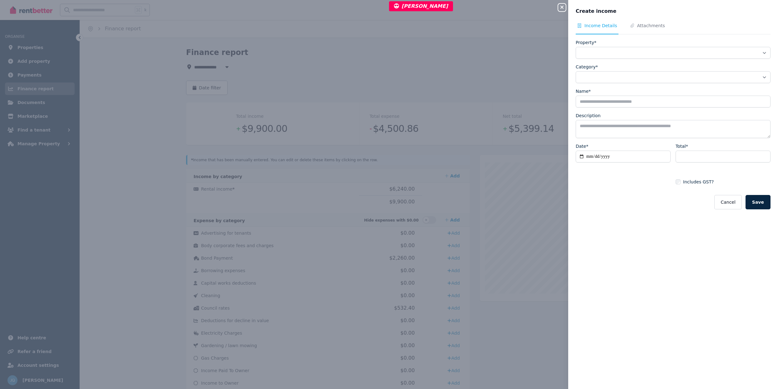
click at [564, 7] on icon "button" at bounding box center [561, 7] width 7 height 5
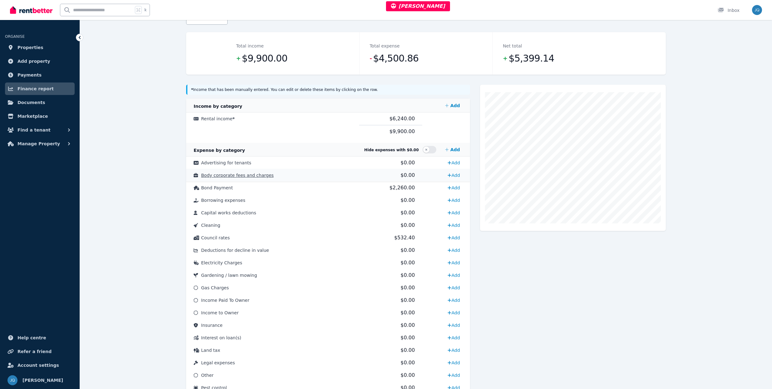
scroll to position [71, 0]
click at [450, 104] on link "Add" at bounding box center [452, 105] width 20 height 12
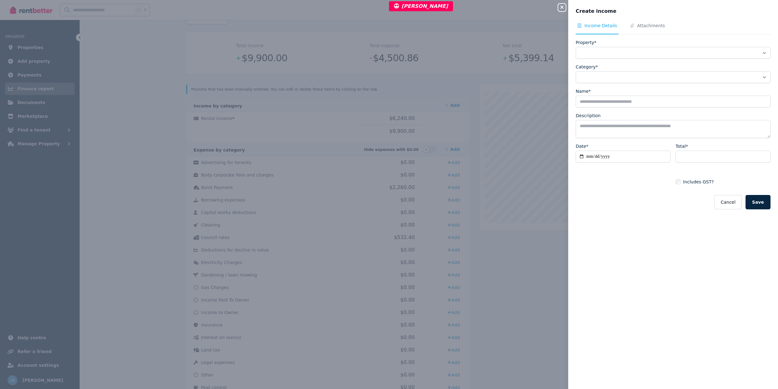
click at [564, 7] on icon "button" at bounding box center [561, 7] width 7 height 5
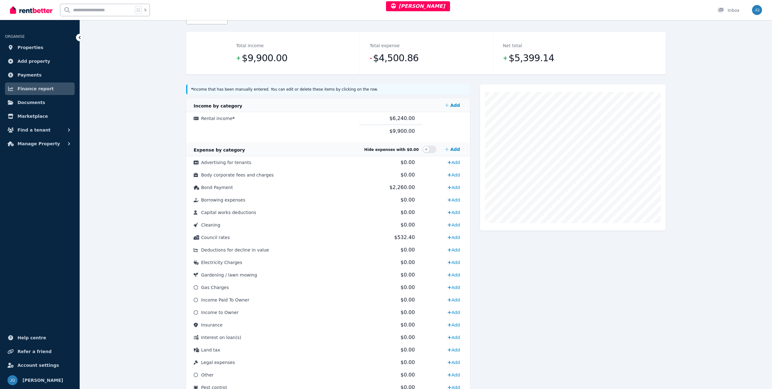
click at [128, 191] on div "**********" at bounding box center [426, 252] width 692 height 550
drag, startPoint x: 386, startPoint y: 9, endPoint x: 434, endPoint y: 8, distance: 48.1
click at [434, 8] on cite "[PERSON_NAME]" at bounding box center [418, 6] width 64 height 10
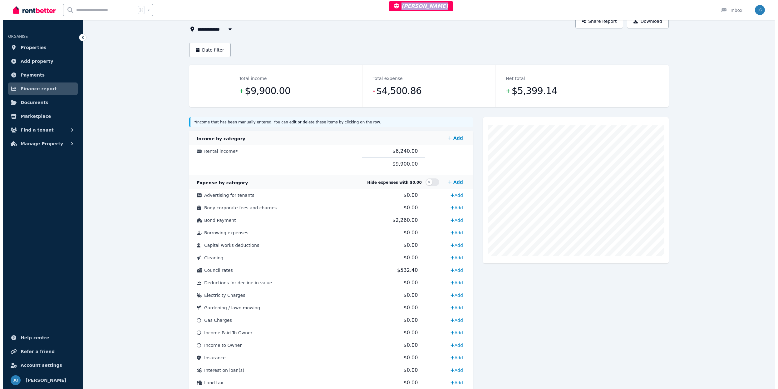
scroll to position [0, 0]
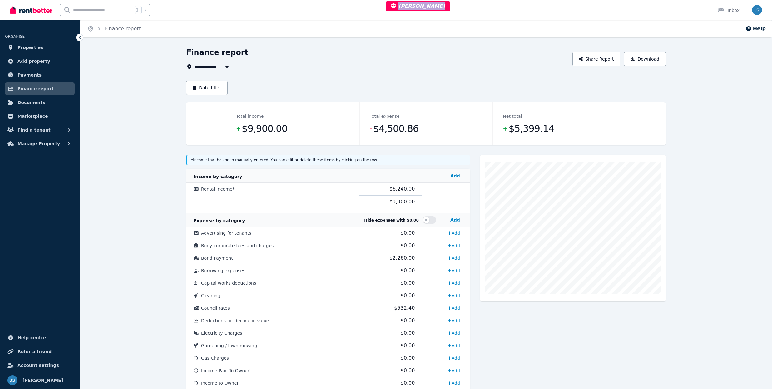
click at [228, 69] on button "button" at bounding box center [226, 66] width 11 height 7
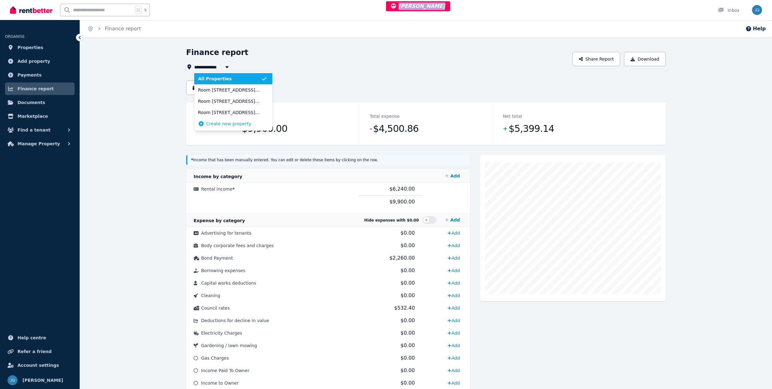
type input "**********"
click at [336, 66] on div "**********" at bounding box center [377, 66] width 382 height 7
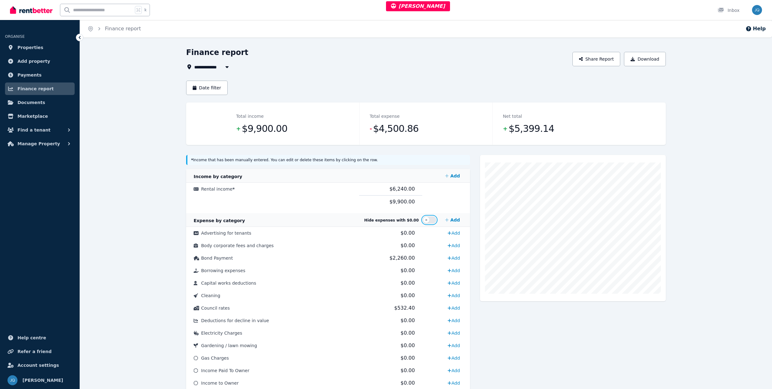
click at [429, 191] on button "button" at bounding box center [429, 219] width 14 height 7
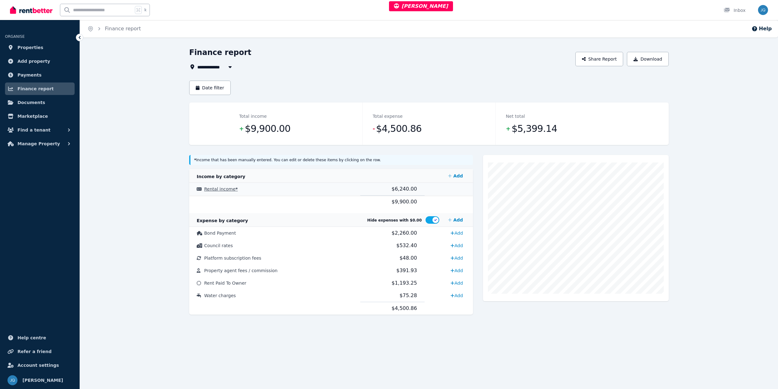
click at [268, 191] on td "Rental income *" at bounding box center [274, 189] width 171 height 13
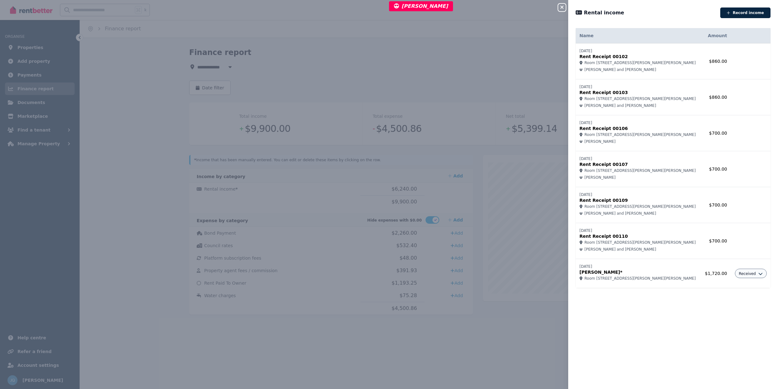
click at [562, 6] on icon "button" at bounding box center [561, 7] width 7 height 5
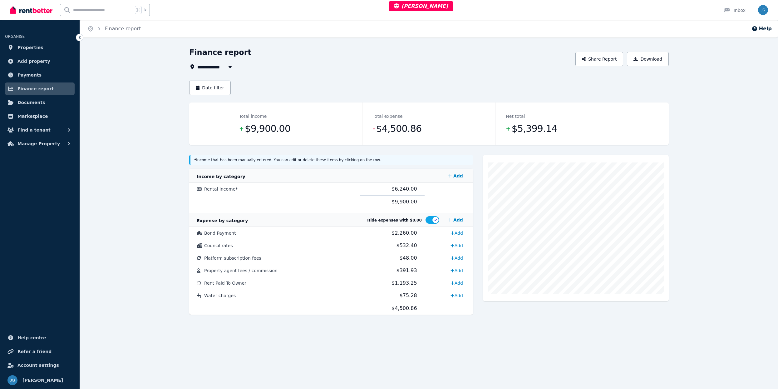
click at [136, 78] on div "**********" at bounding box center [429, 191] width 698 height 288
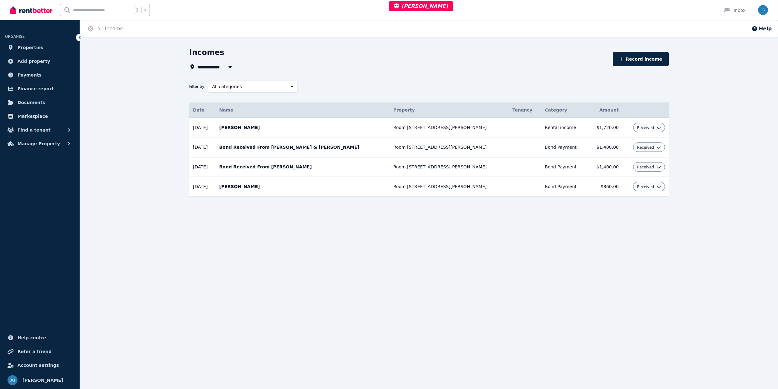
click at [650, 153] on td "Received" at bounding box center [645, 147] width 46 height 20
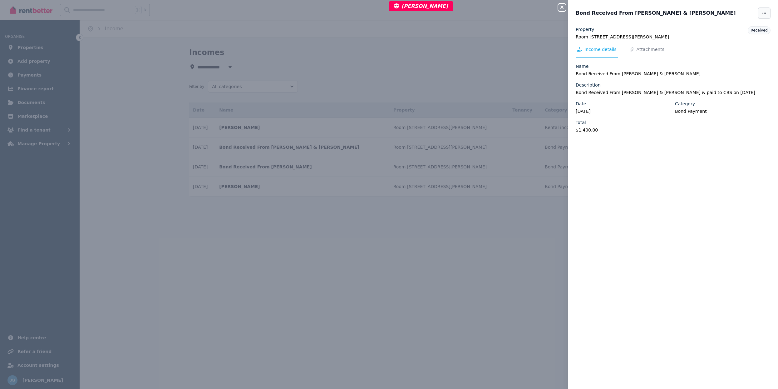
click at [758, 10] on span "button" at bounding box center [764, 12] width 12 height 11
click at [733, 34] on span "Edit" at bounding box center [745, 30] width 40 height 7
select select "**********"
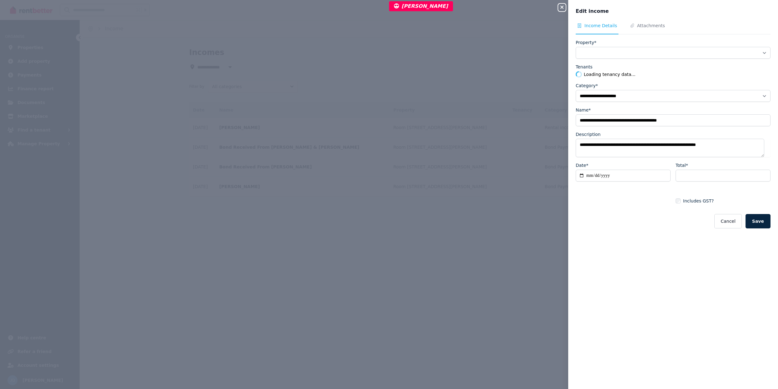
select select "**********"
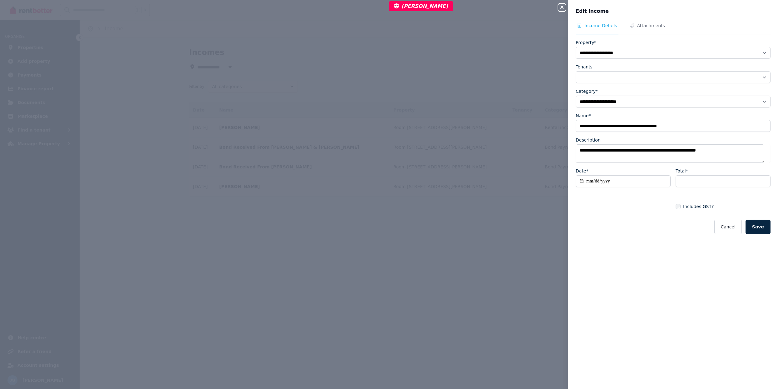
click at [564, 7] on icon "button" at bounding box center [561, 7] width 7 height 5
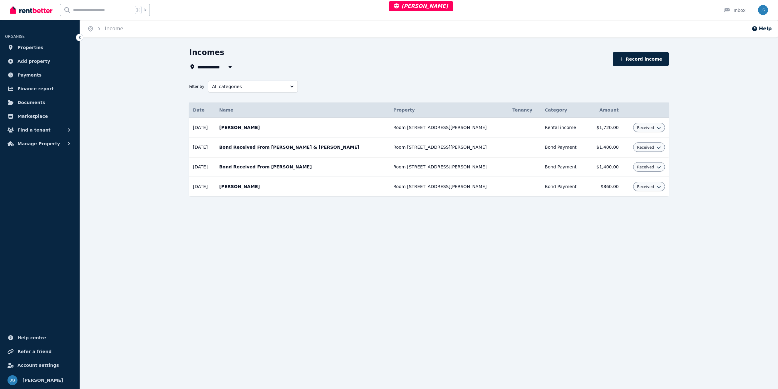
click at [602, 149] on td "$1,400.00" at bounding box center [604, 147] width 35 height 20
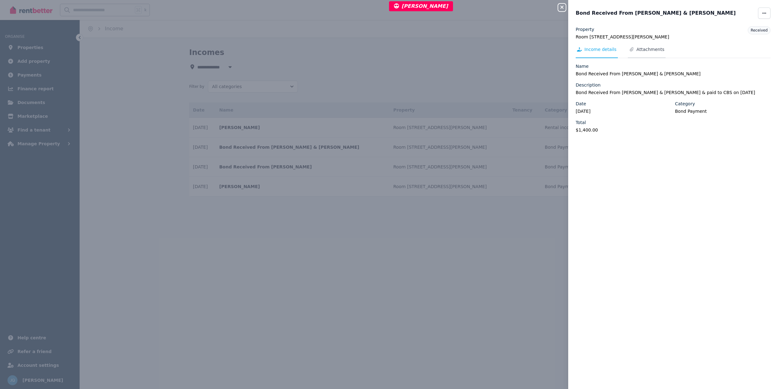
click at [645, 46] on span "Attachments" at bounding box center [650, 49] width 28 height 6
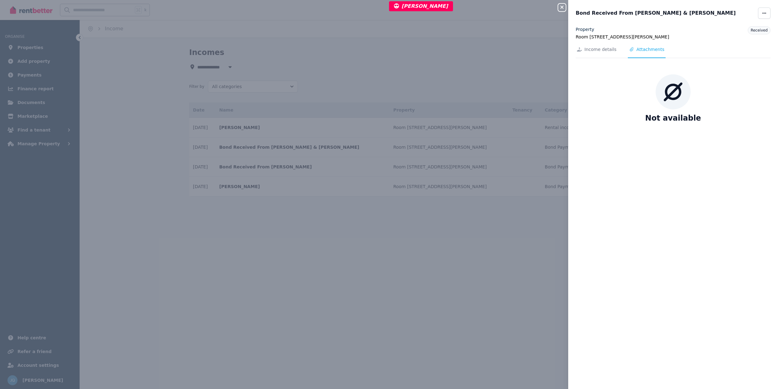
click at [498, 115] on div "Close panel Bond Received From Mohammad Tazik & Asma Amirpour Property Room 3, …" at bounding box center [389, 194] width 778 height 389
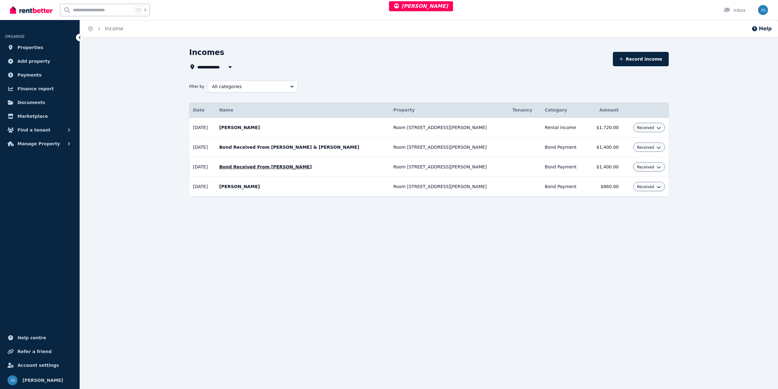
click at [508, 170] on td at bounding box center [524, 167] width 32 height 20
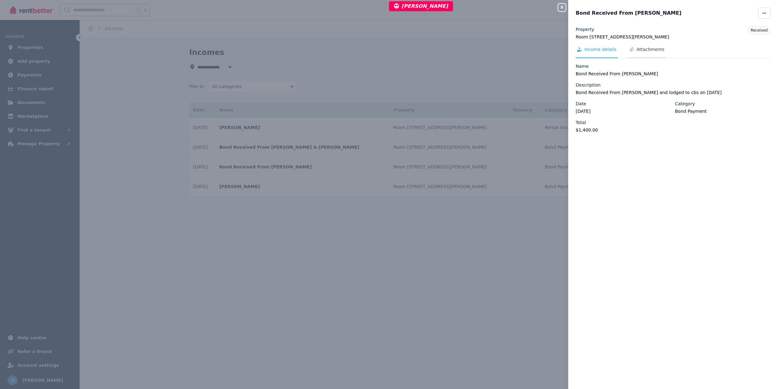
click at [640, 48] on span "Attachments" at bounding box center [650, 49] width 28 height 6
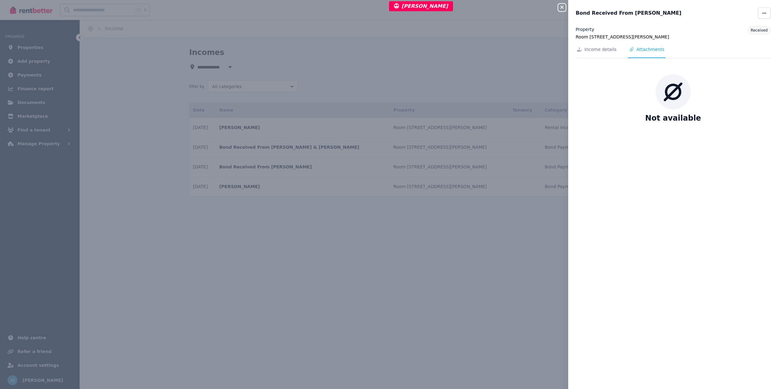
click at [489, 142] on div "Close panel Bond Received From Christine Mukuru Property Room 2, 27 Brenda Ave …" at bounding box center [389, 194] width 778 height 389
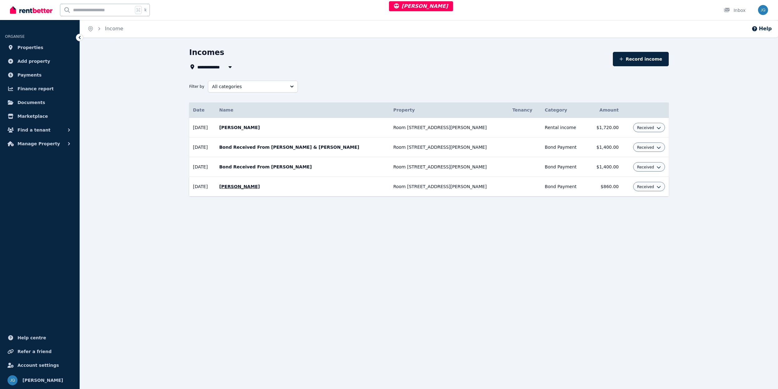
click at [508, 190] on td at bounding box center [524, 187] width 32 height 20
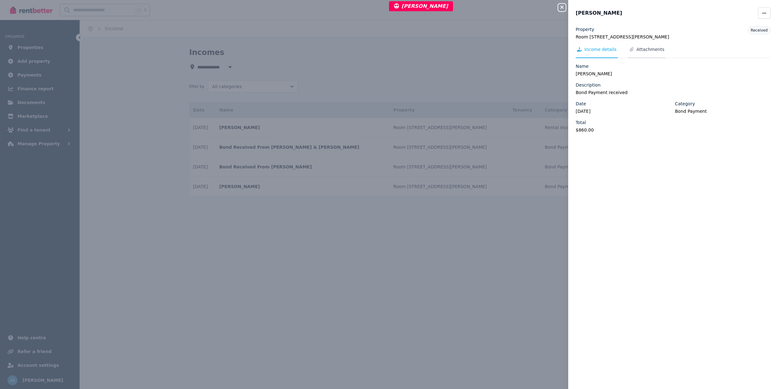
click at [640, 50] on span "Attachments" at bounding box center [650, 49] width 28 height 6
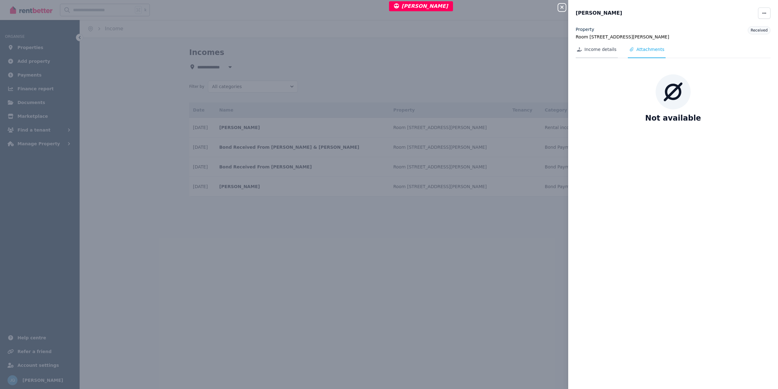
click at [579, 49] on icon "Tabs" at bounding box center [579, 49] width 5 height 4
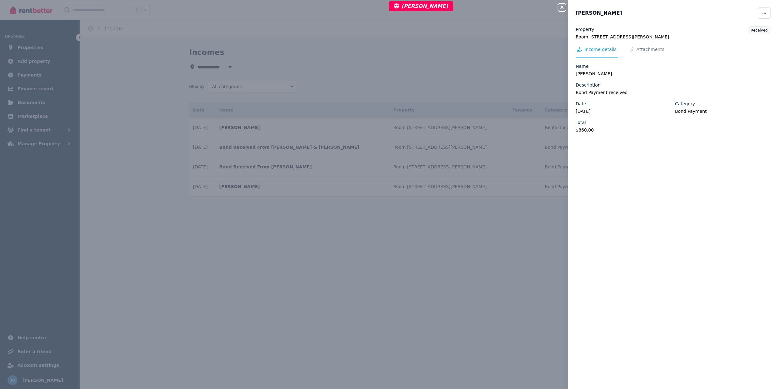
click at [567, 10] on div "Close panel" at bounding box center [564, 5] width 12 height 11
click at [564, 12] on div "Close panel Kian Bahmani Property Room 1, 27 Brenda Ave Received Income details…" at bounding box center [389, 194] width 778 height 389
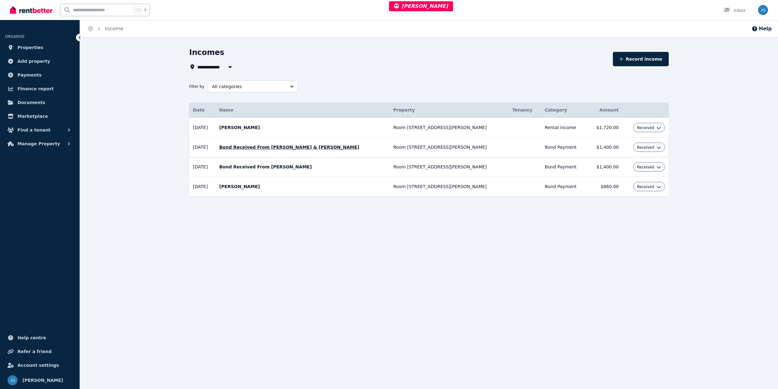
click at [508, 149] on td at bounding box center [524, 147] width 32 height 20
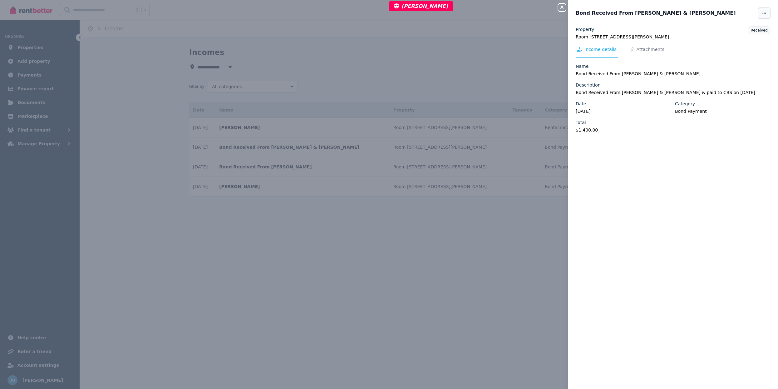
click at [762, 12] on span "button" at bounding box center [764, 12] width 12 height 11
click at [729, 49] on button "Delete" at bounding box center [740, 43] width 60 height 12
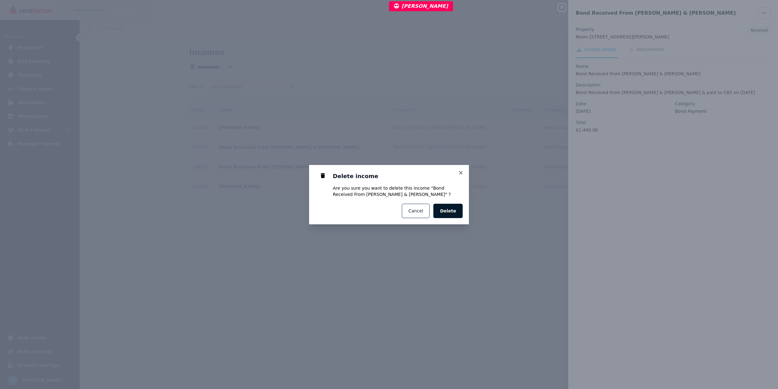
click at [449, 213] on span "Delete" at bounding box center [448, 211] width 16 height 6
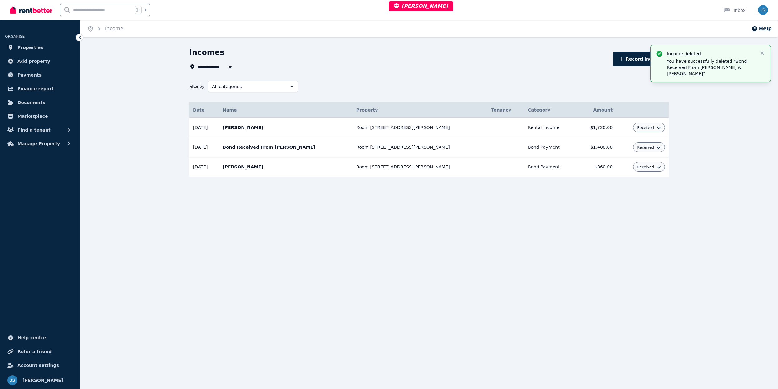
click at [487, 148] on td at bounding box center [505, 147] width 37 height 20
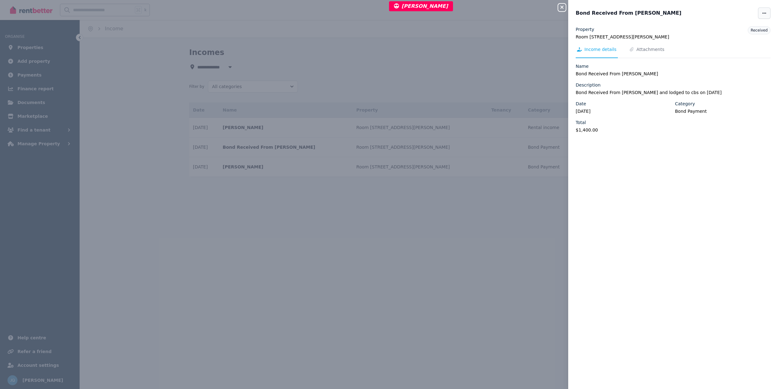
click at [758, 16] on span "button" at bounding box center [764, 12] width 12 height 11
click at [729, 46] on span "Delete" at bounding box center [745, 43] width 40 height 7
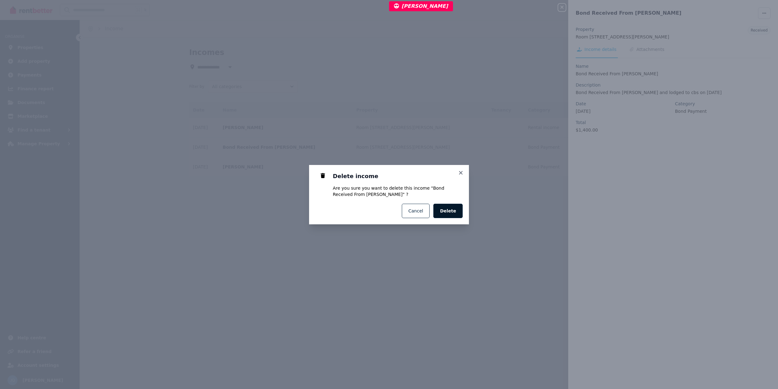
click at [452, 208] on span "Delete" at bounding box center [448, 211] width 16 height 6
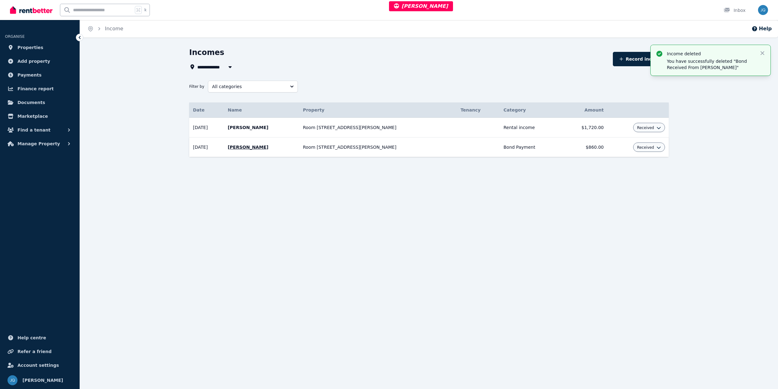
click at [457, 157] on td at bounding box center [478, 147] width 43 height 20
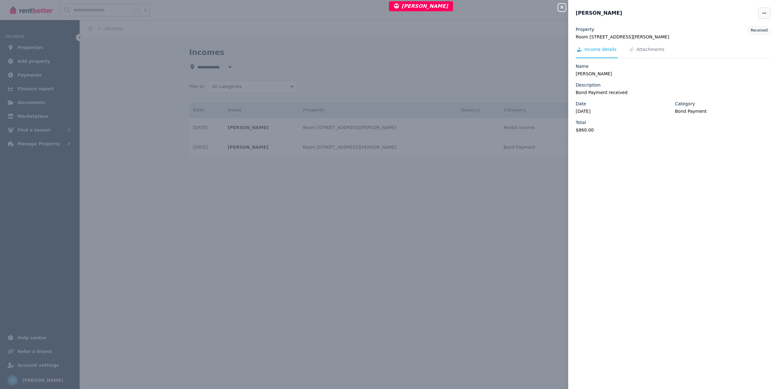
click at [758, 11] on span "button" at bounding box center [764, 12] width 12 height 11
click at [725, 42] on span "Delete" at bounding box center [745, 43] width 40 height 7
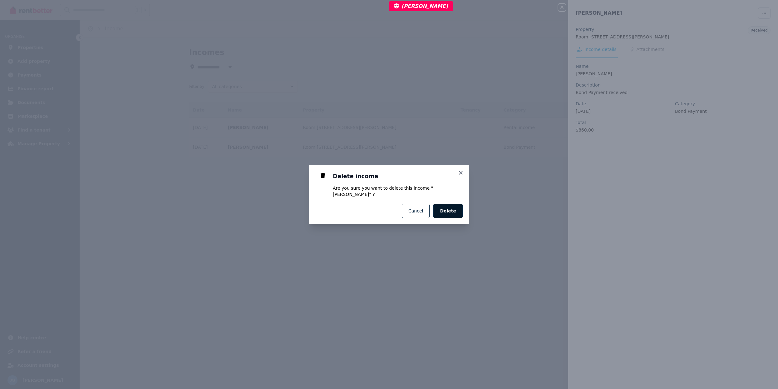
click at [453, 208] on span "Delete" at bounding box center [448, 211] width 16 height 6
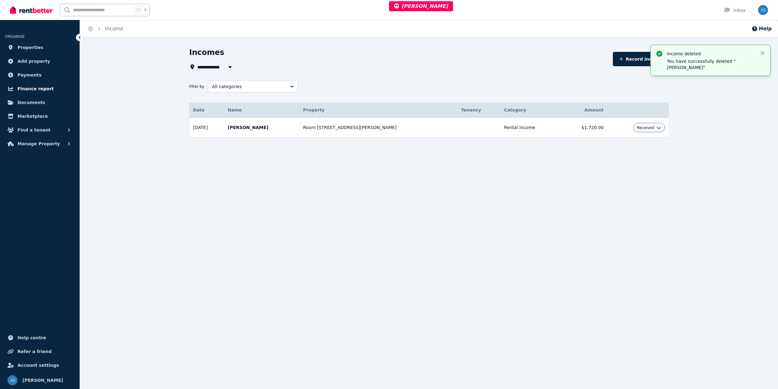
click at [34, 87] on span "Finance report" at bounding box center [35, 88] width 36 height 7
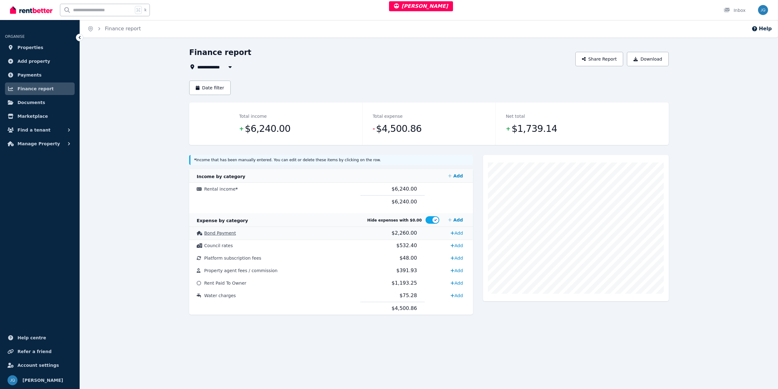
click at [317, 237] on td "Bond Payment" at bounding box center [274, 233] width 171 height 12
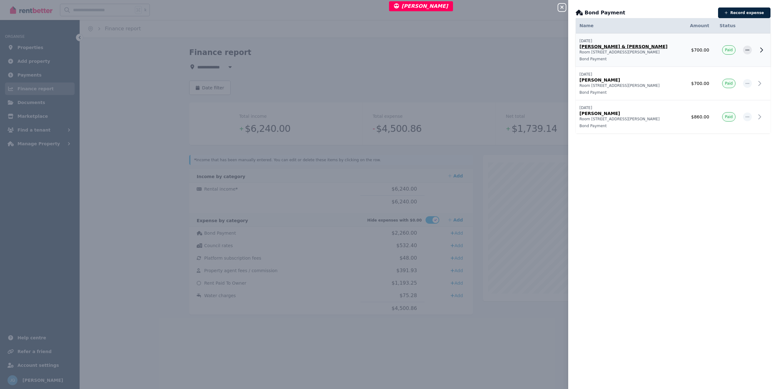
click at [665, 61] on p "Bond Payment" at bounding box center [629, 58] width 100 height 5
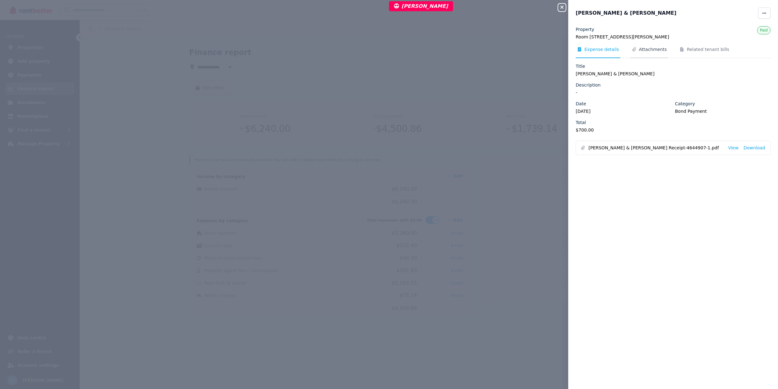
click at [655, 53] on span "Attachments" at bounding box center [649, 52] width 38 height 12
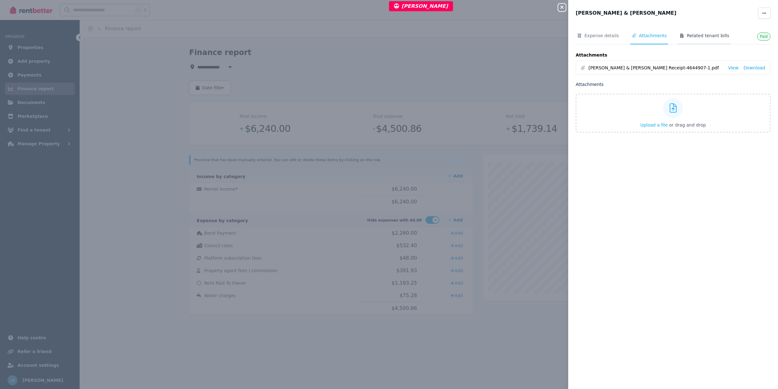
click at [699, 40] on span "Related tenant bills" at bounding box center [704, 38] width 52 height 12
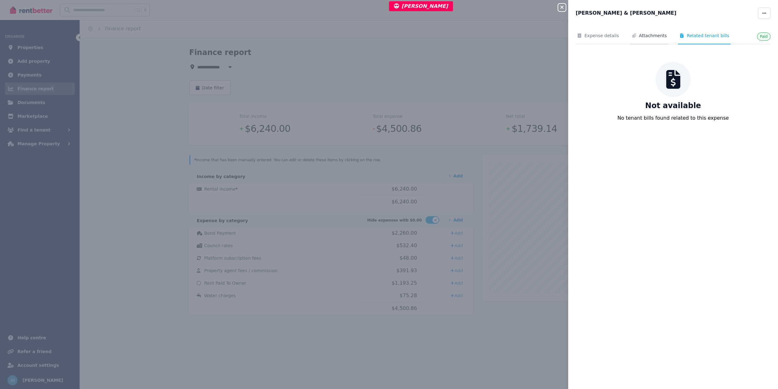
click at [642, 36] on span "Attachments" at bounding box center [653, 35] width 28 height 6
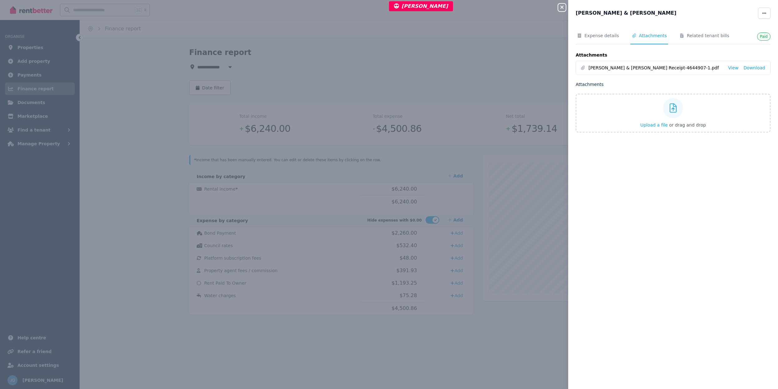
click at [563, 9] on icon "button" at bounding box center [561, 7] width 7 height 5
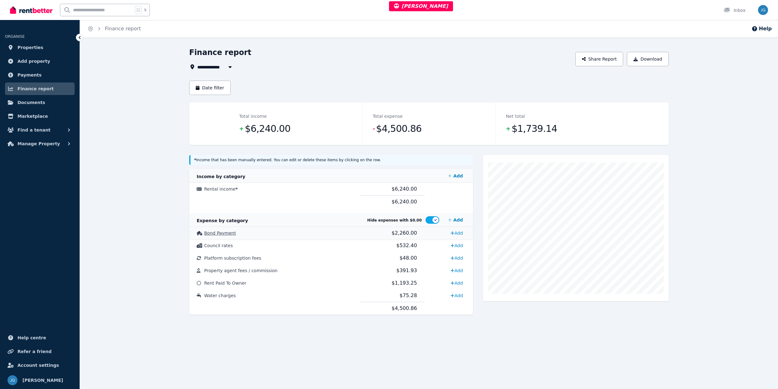
click at [424, 233] on td "Add" at bounding box center [448, 233] width 48 height 12
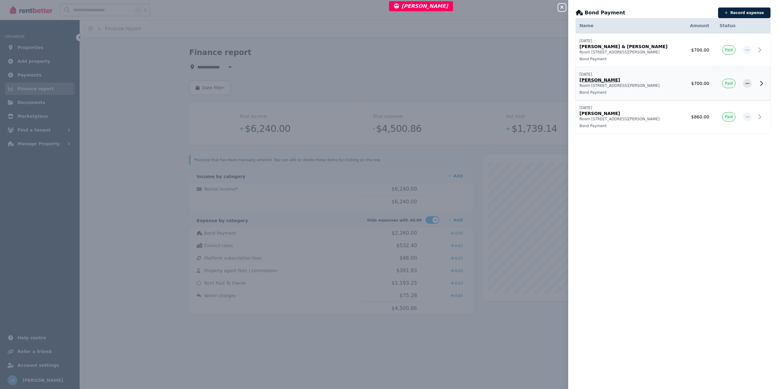
click at [655, 84] on p "Room [STREET_ADDRESS][PERSON_NAME]" at bounding box center [629, 85] width 100 height 5
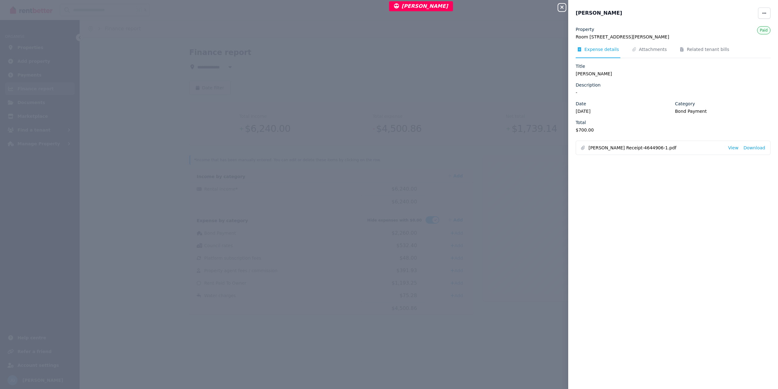
click at [564, 5] on icon "button" at bounding box center [561, 7] width 7 height 5
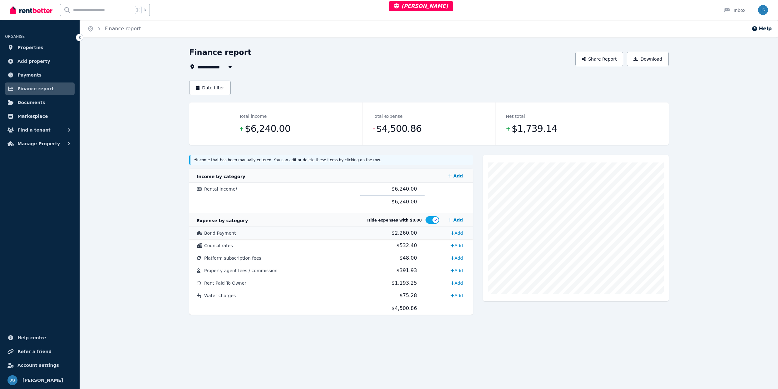
click at [366, 230] on td "$2,260.00" at bounding box center [392, 233] width 64 height 12
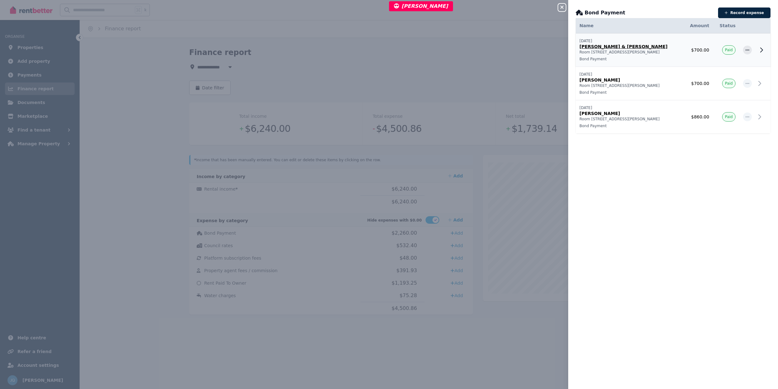
click at [668, 55] on td "04/08/2025 Mohammad Tazik & Asma Amirpour Room 3, 27 Brenda Ave Bond Payment" at bounding box center [629, 49] width 107 height 33
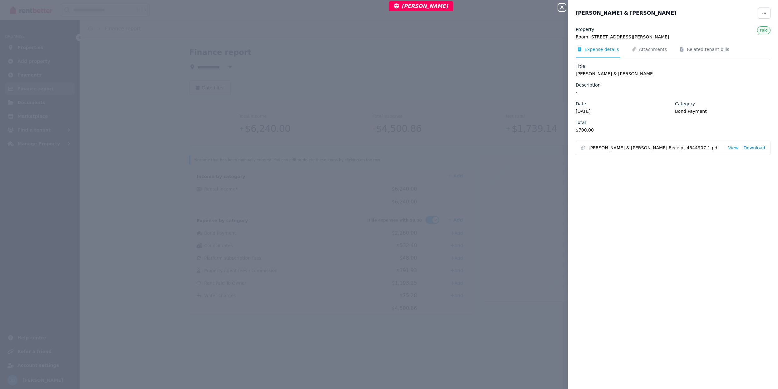
click at [743, 148] on link "Download" at bounding box center [754, 148] width 22 height 6
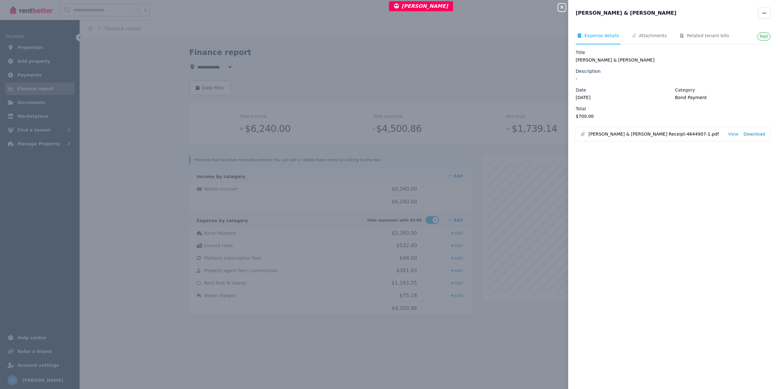
click at [747, 131] on link "Download" at bounding box center [754, 134] width 22 height 6
click at [563, 8] on icon "button" at bounding box center [561, 7] width 3 height 3
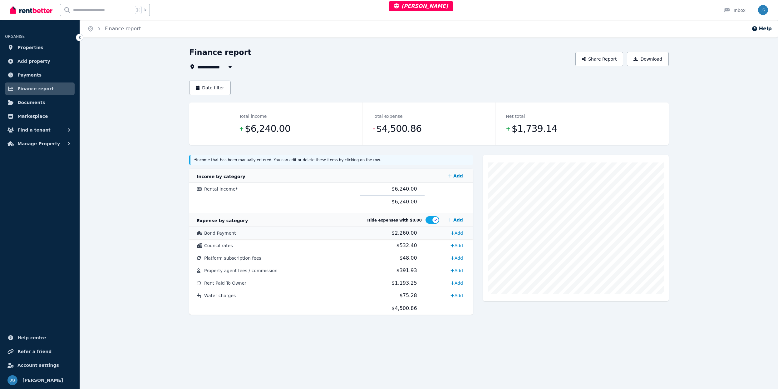
click at [367, 237] on td "$2,260.00" at bounding box center [392, 233] width 64 height 12
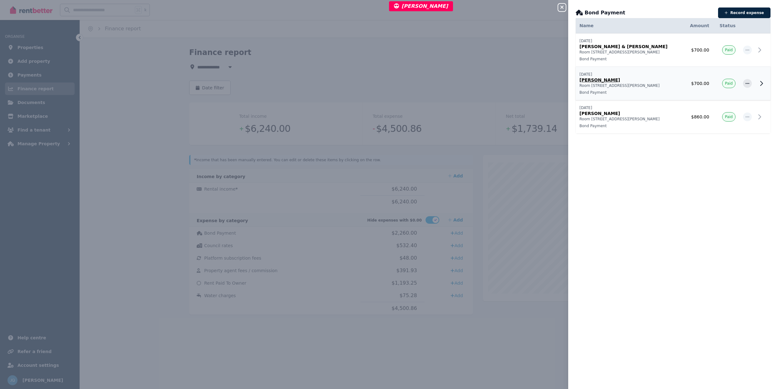
click at [652, 83] on p "Christine Mukuru" at bounding box center [629, 80] width 100 height 6
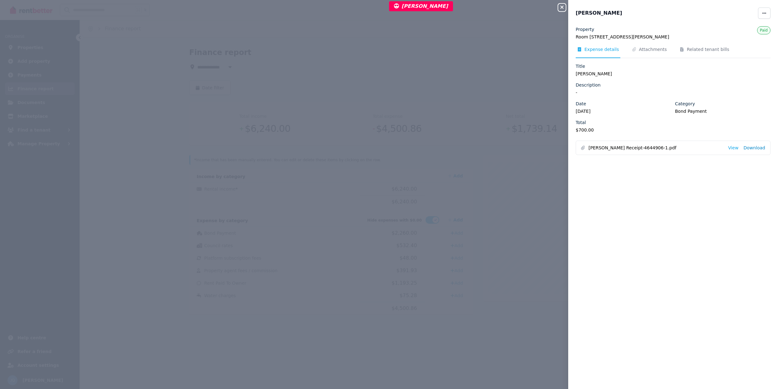
click at [744, 149] on link "Download" at bounding box center [754, 148] width 22 height 6
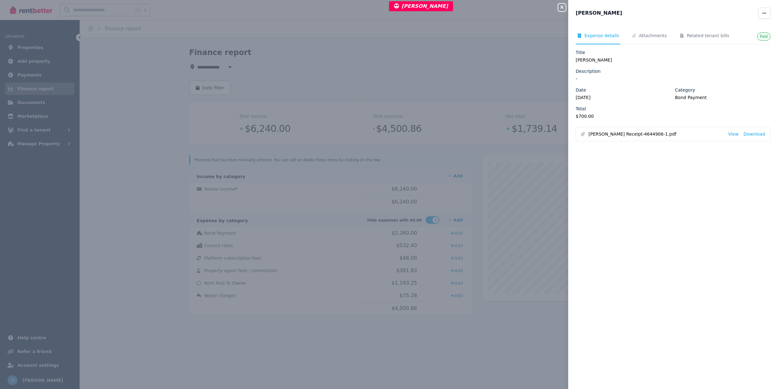
click at [745, 146] on div "Paid Expense details Attachments Related tenant bills Title Christine Mukuru De…" at bounding box center [673, 203] width 210 height 355
click at [749, 134] on link "Download" at bounding box center [754, 134] width 22 height 6
click at [553, 115] on div "Close panel Christine Mukuru Paid Expense details Attachments Related tenant bi…" at bounding box center [389, 194] width 778 height 389
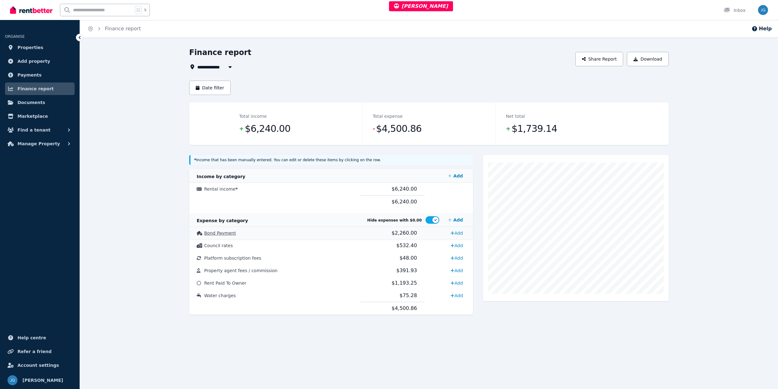
click at [363, 233] on td "$2,260.00" at bounding box center [392, 233] width 64 height 12
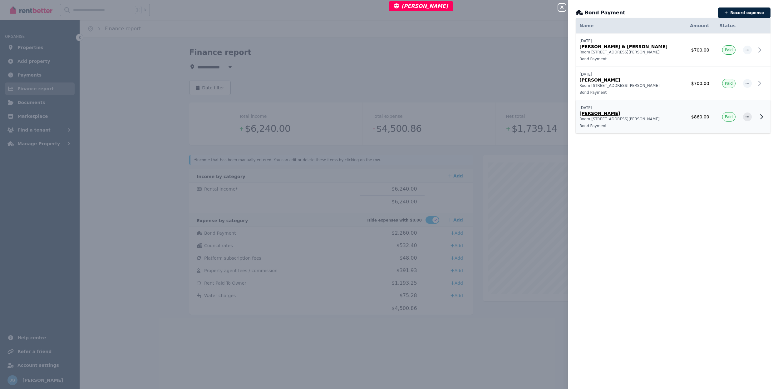
click at [645, 123] on p "Bond Payment" at bounding box center [629, 125] width 100 height 5
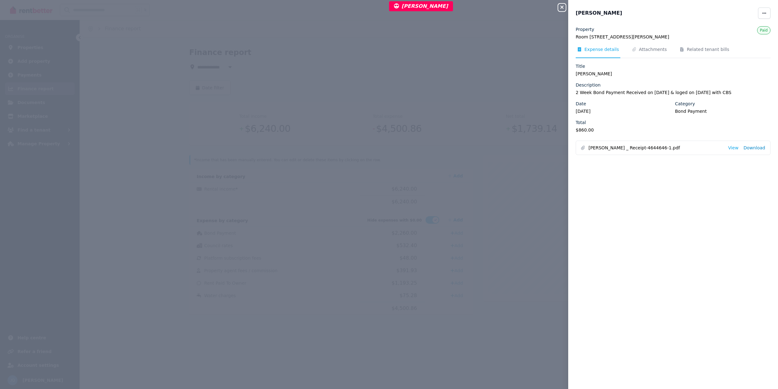
click at [749, 147] on link "Download" at bounding box center [754, 148] width 22 height 6
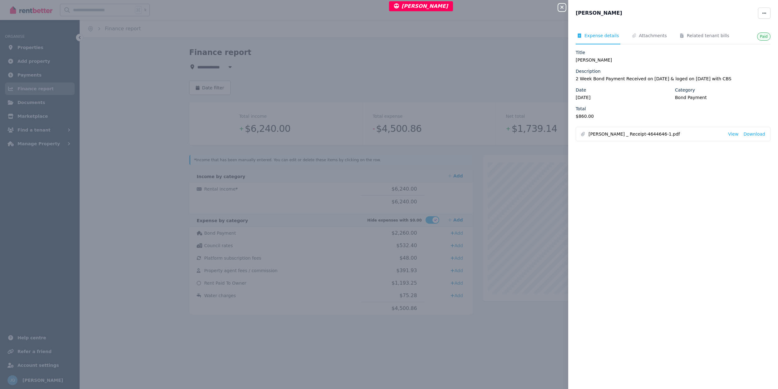
click at [749, 145] on div "Paid Expense details Attachments Related tenant bills Title Kian Bahmani Descri…" at bounding box center [673, 203] width 210 height 355
click at [749, 136] on link "Download" at bounding box center [754, 134] width 22 height 6
click at [563, 9] on icon "button" at bounding box center [561, 7] width 7 height 5
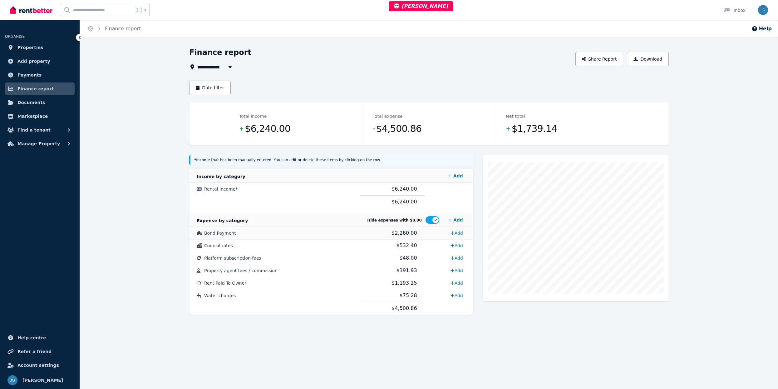
click at [321, 231] on td "Bond Payment" at bounding box center [274, 233] width 171 height 12
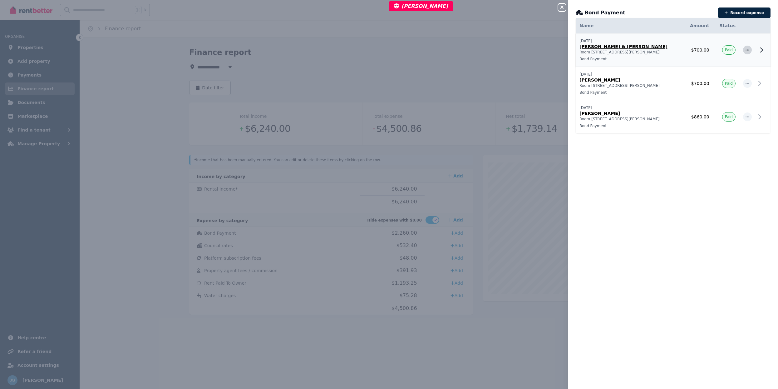
click at [743, 52] on span "button" at bounding box center [747, 50] width 9 height 9
click at [723, 80] on span "Delete expense" at bounding box center [727, 79] width 40 height 7
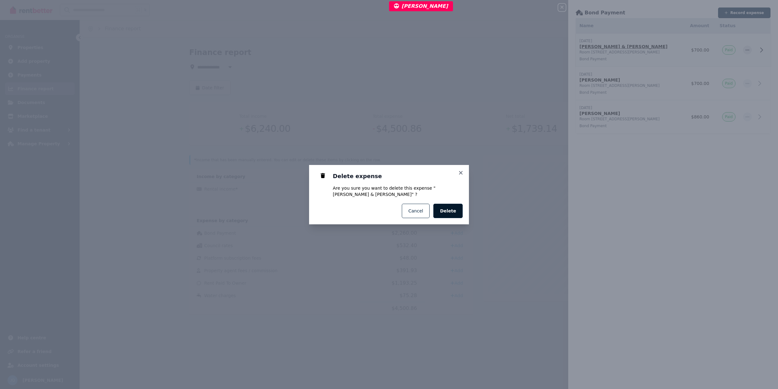
click at [447, 208] on span "Delete" at bounding box center [448, 211] width 16 height 6
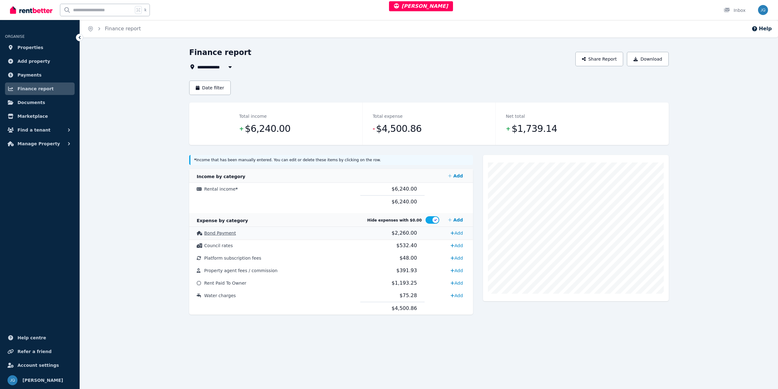
click at [413, 237] on td "$2,260.00" at bounding box center [392, 233] width 64 height 12
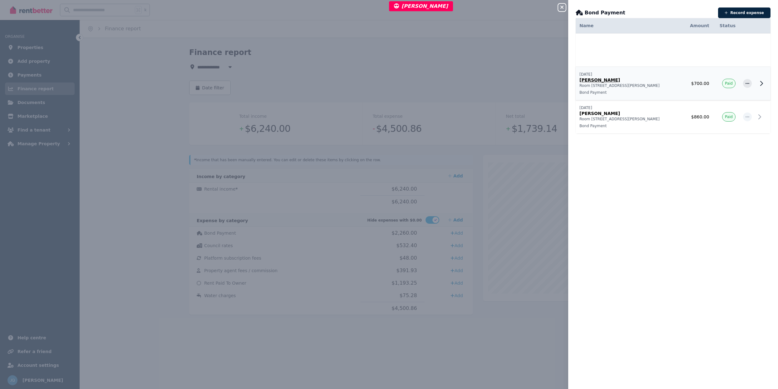
click at [743, 79] on div at bounding box center [747, 83] width 9 height 9
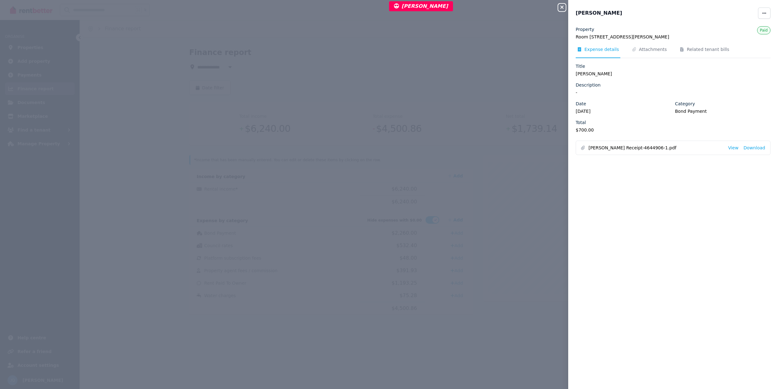
click at [766, 14] on div "Christine Mukuru" at bounding box center [673, 12] width 210 height 11
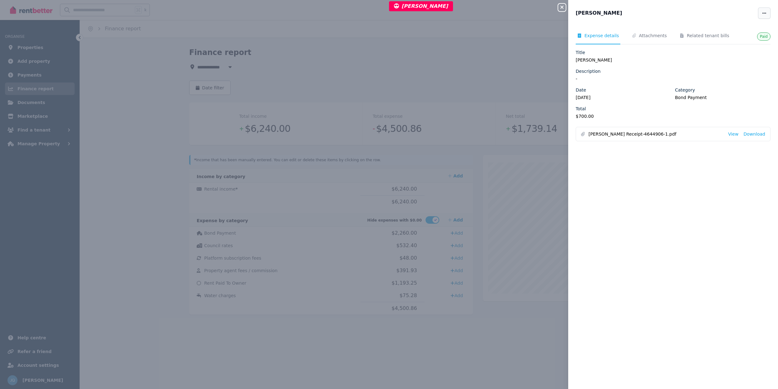
click at [763, 14] on span "button" at bounding box center [764, 12] width 12 height 11
click at [762, 14] on span "button" at bounding box center [764, 12] width 12 height 11
click at [734, 43] on span "Delete expense" at bounding box center [745, 43] width 40 height 7
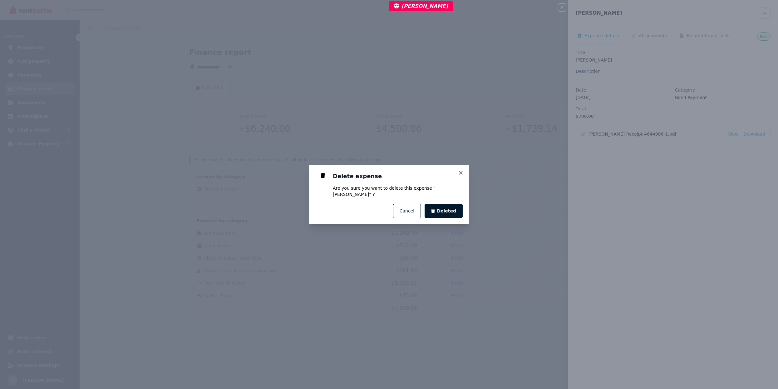
click at [447, 212] on span "Deleted" at bounding box center [446, 211] width 19 height 6
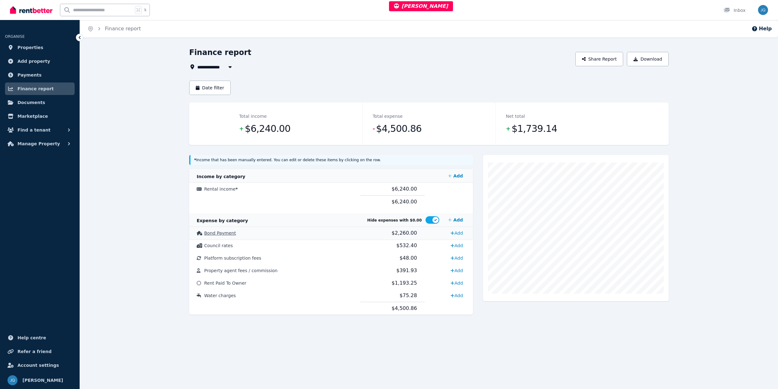
click at [368, 237] on td "$2,260.00" at bounding box center [392, 233] width 64 height 12
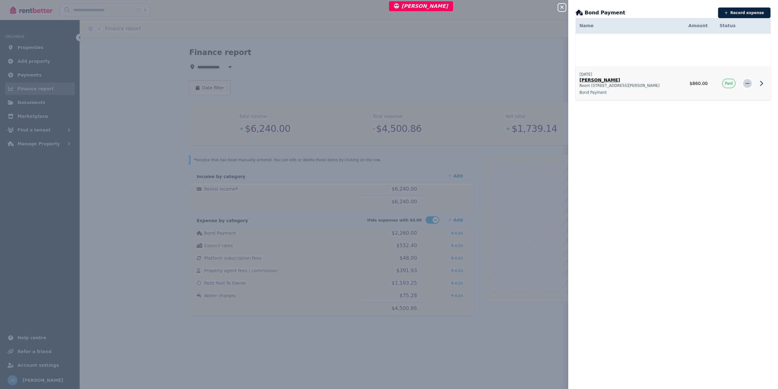
click at [745, 82] on span "button" at bounding box center [747, 83] width 9 height 9
click at [723, 111] on span "Delete expense" at bounding box center [727, 112] width 40 height 7
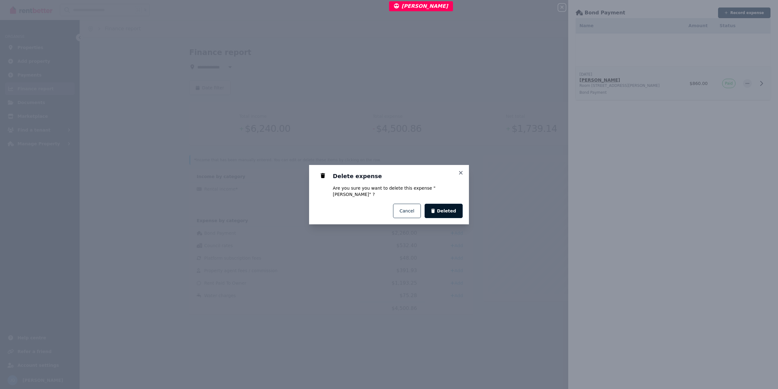
click at [453, 208] on span "Deleted" at bounding box center [446, 211] width 19 height 6
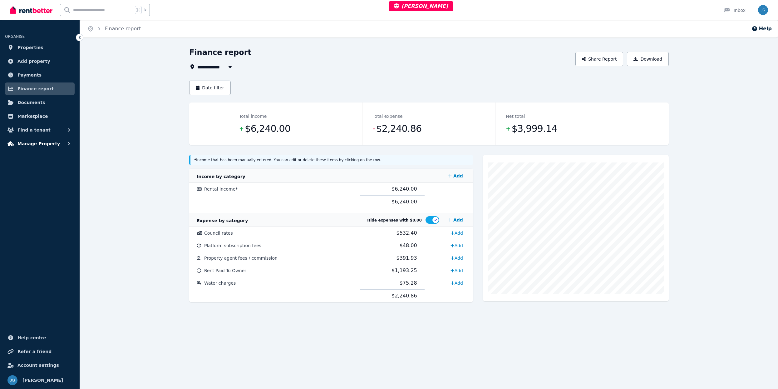
click at [44, 140] on span "Manage Property" at bounding box center [38, 143] width 42 height 7
click at [44, 181] on span "Bonds" at bounding box center [48, 182] width 42 height 7
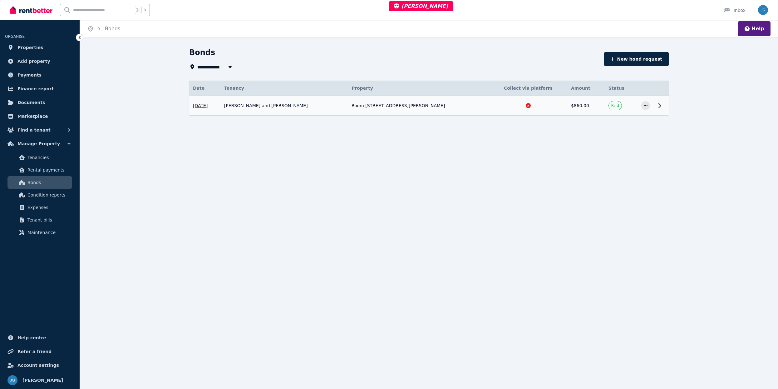
click at [348, 108] on td "[PERSON_NAME] and [PERSON_NAME]" at bounding box center [283, 106] width 127 height 20
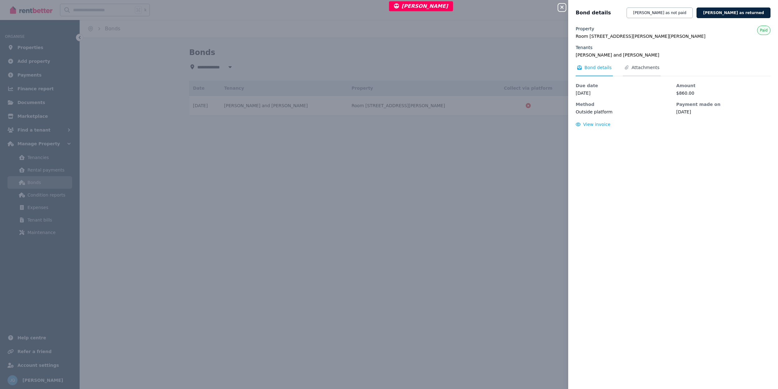
click at [640, 71] on span "Attachments" at bounding box center [642, 70] width 38 height 12
click at [470, 28] on div "Close panel Bond details [PERSON_NAME] as not paid [PERSON_NAME] as returned Pr…" at bounding box center [389, 194] width 778 height 389
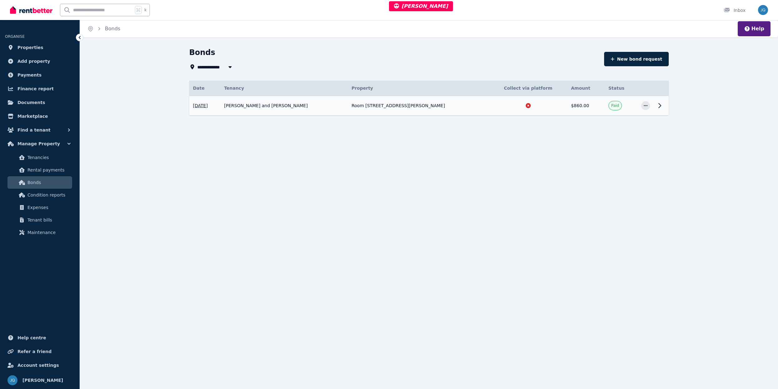
click at [542, 105] on div at bounding box center [528, 105] width 71 height 6
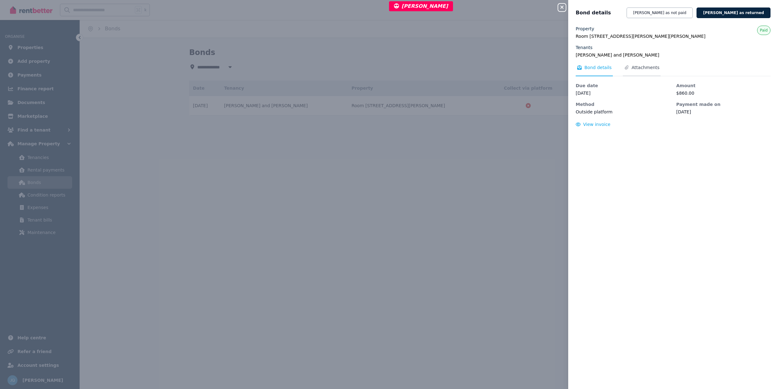
click at [646, 68] on span "Attachments" at bounding box center [645, 67] width 28 height 6
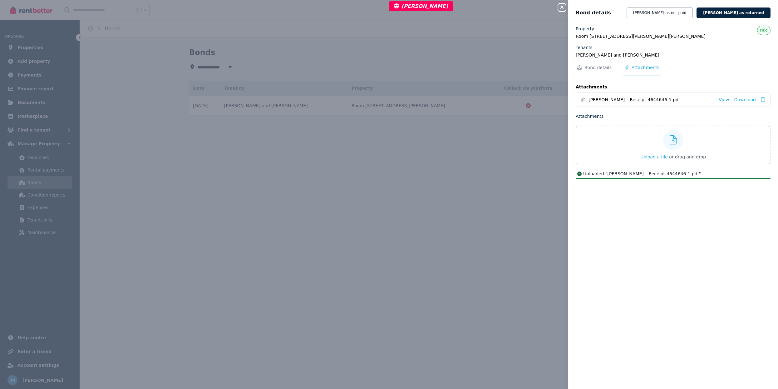
click at [562, 7] on icon "button" at bounding box center [561, 7] width 3 height 3
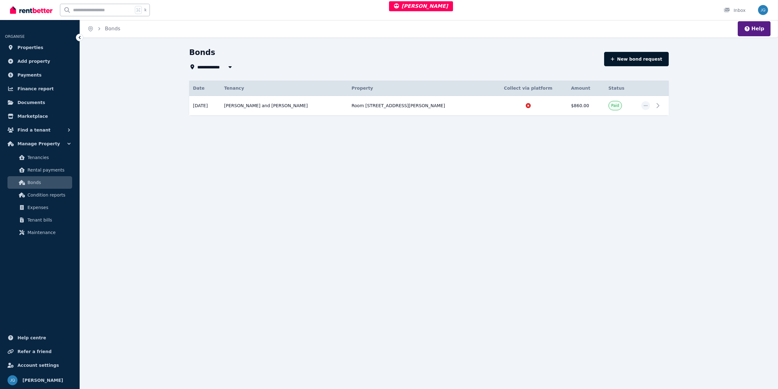
click at [645, 58] on button "New bond request" at bounding box center [636, 59] width 65 height 14
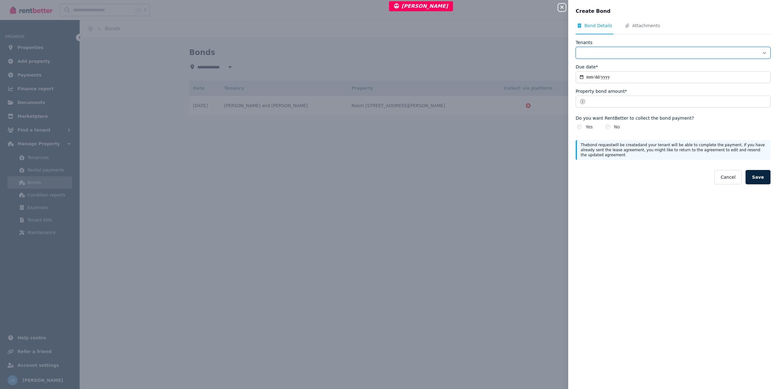
click at [615, 50] on select "**********" at bounding box center [673, 53] width 195 height 12
select select "**********"
click at [579, 76] on input "Due date*" at bounding box center [673, 77] width 195 height 12
type input "**********"
click at [603, 104] on input "Property bond amount*" at bounding box center [673, 102] width 195 height 12
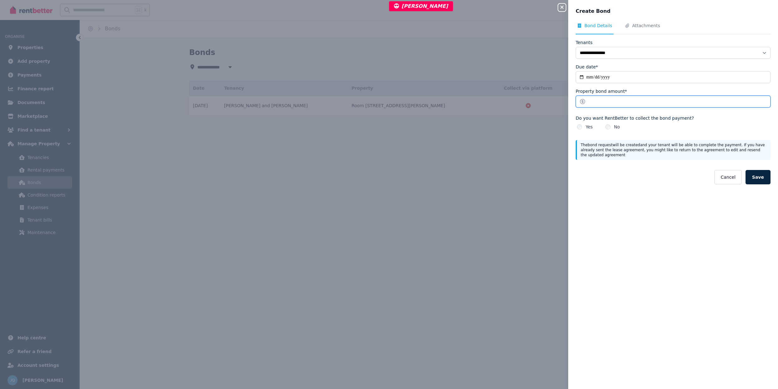
type input "***"
click at [754, 176] on button "Save" at bounding box center [757, 177] width 25 height 14
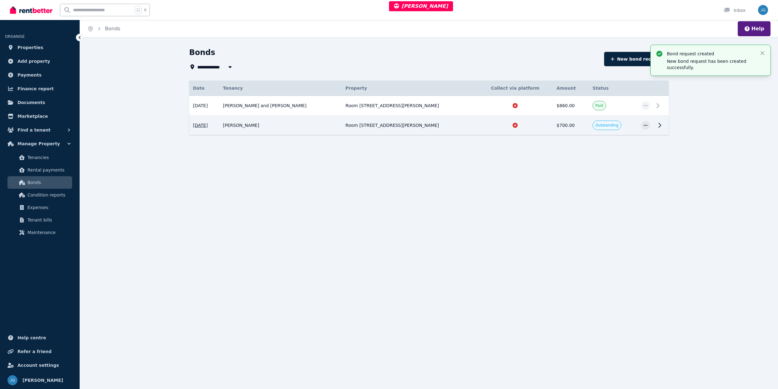
click at [478, 121] on td at bounding box center [515, 125] width 75 height 20
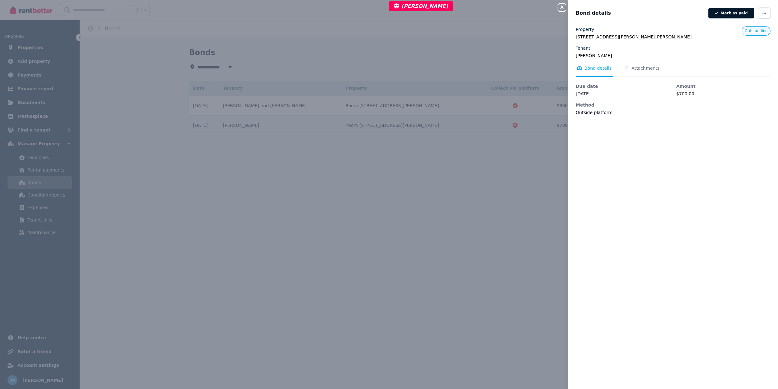
click at [737, 16] on button "Mark as paid" at bounding box center [731, 13] width 46 height 11
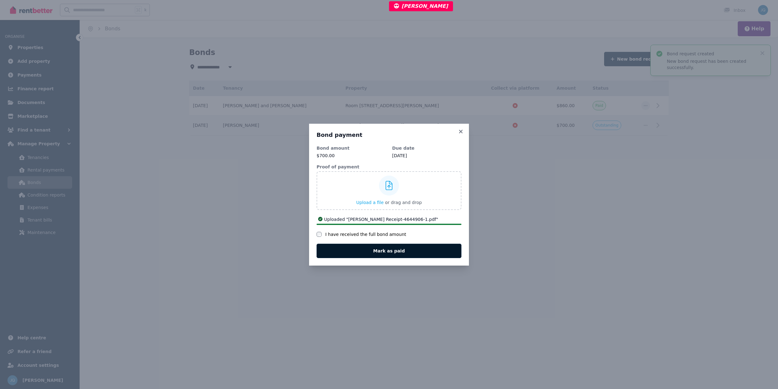
click at [379, 253] on div "Bond amount $700.00 Due date [DATE] Proof of payment Upload a file or drag and …" at bounding box center [389, 201] width 145 height 113
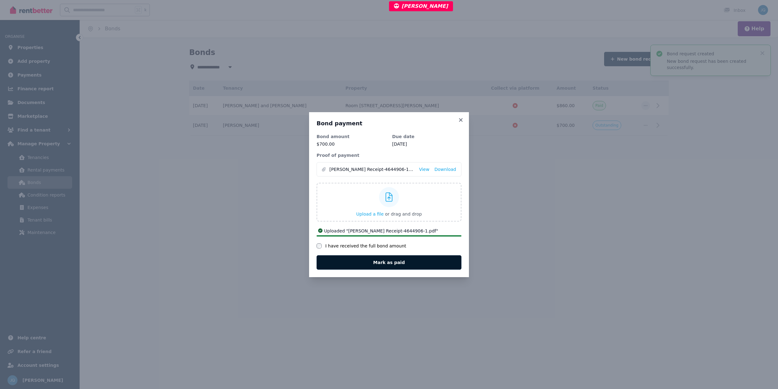
click at [379, 258] on button "Mark as paid" at bounding box center [389, 262] width 145 height 14
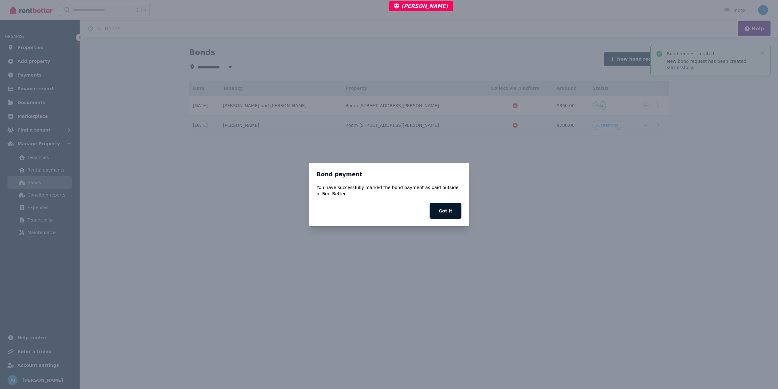
click at [452, 211] on button "Got it" at bounding box center [445, 211] width 32 height 16
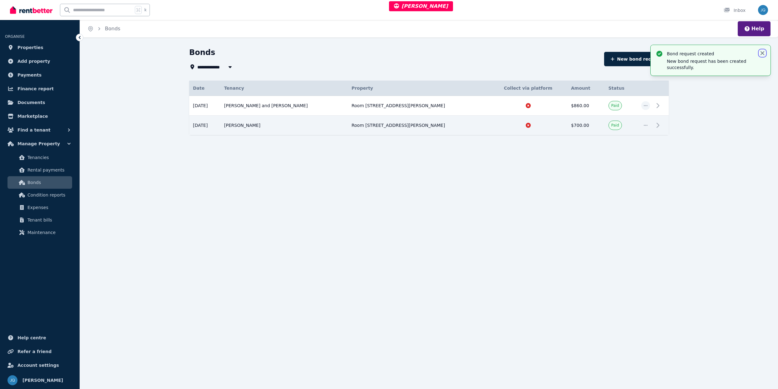
click at [760, 51] on icon "button" at bounding box center [762, 53] width 6 height 6
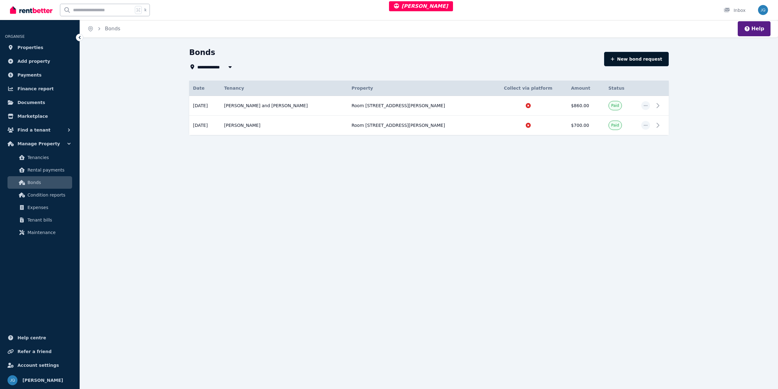
click at [644, 60] on button "New bond request" at bounding box center [636, 59] width 65 height 14
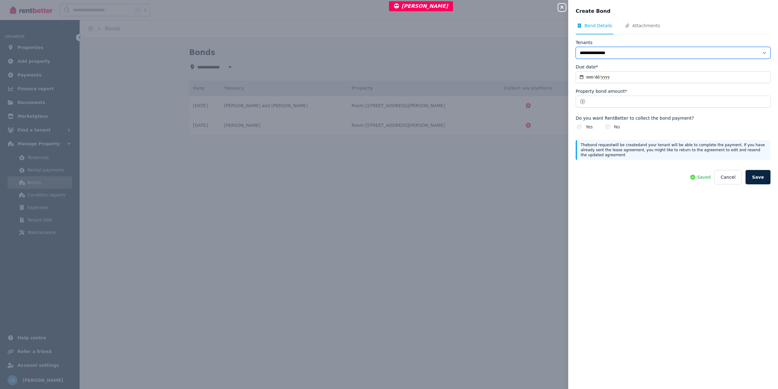
click at [618, 52] on select "**********" at bounding box center [673, 53] width 195 height 12
select select "**********"
click at [758, 179] on button "Save" at bounding box center [757, 177] width 25 height 14
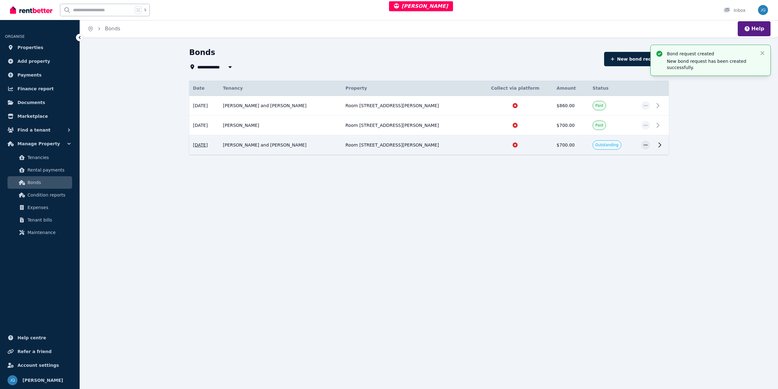
click at [341, 145] on td "[PERSON_NAME] and [PERSON_NAME]" at bounding box center [280, 145] width 123 height 20
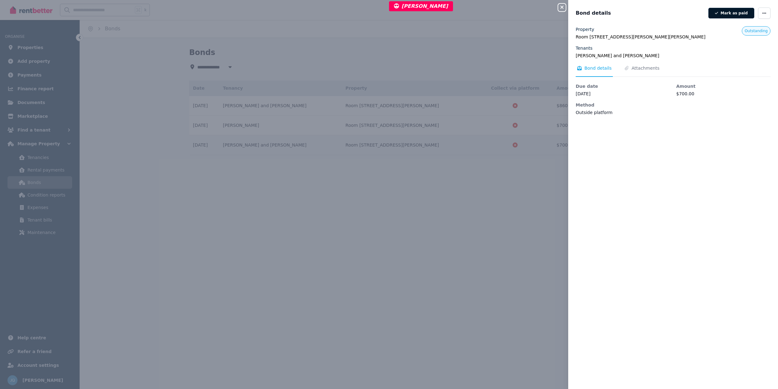
click at [713, 17] on button "Mark as paid" at bounding box center [731, 13] width 46 height 11
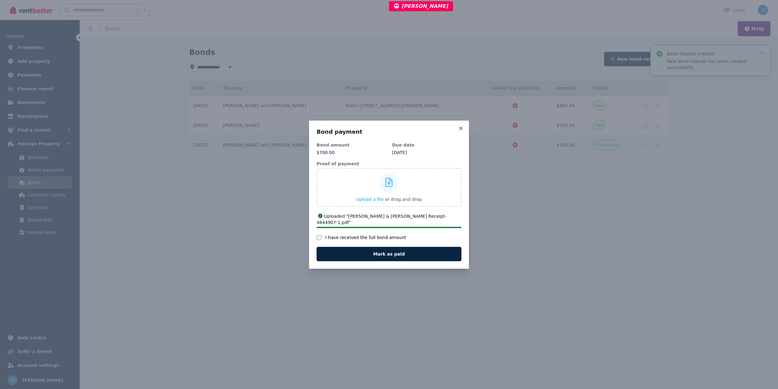
click at [320, 228] on div at bounding box center [389, 227] width 145 height 1
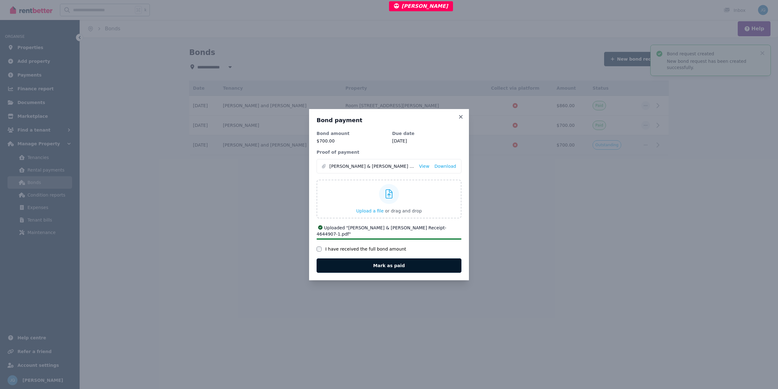
click at [372, 262] on button "Mark as paid" at bounding box center [389, 265] width 145 height 14
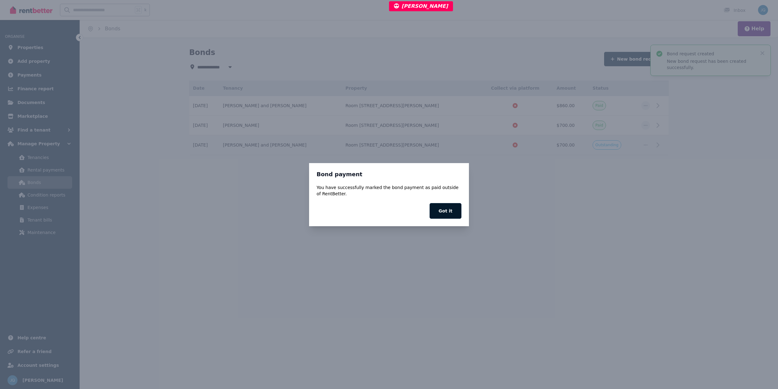
click at [454, 215] on button "Got it" at bounding box center [445, 211] width 32 height 16
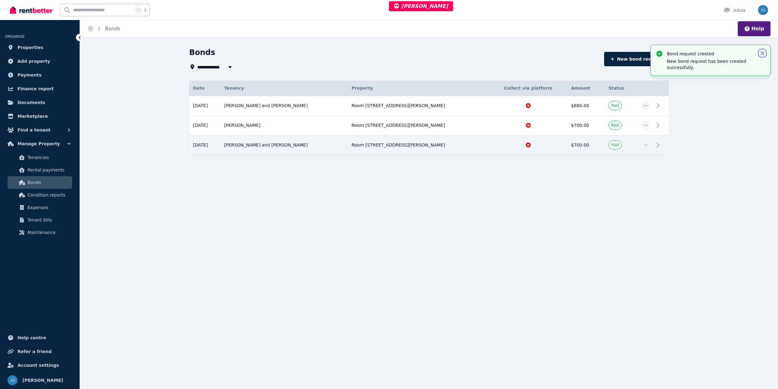
click at [765, 54] on icon "button" at bounding box center [762, 53] width 6 height 6
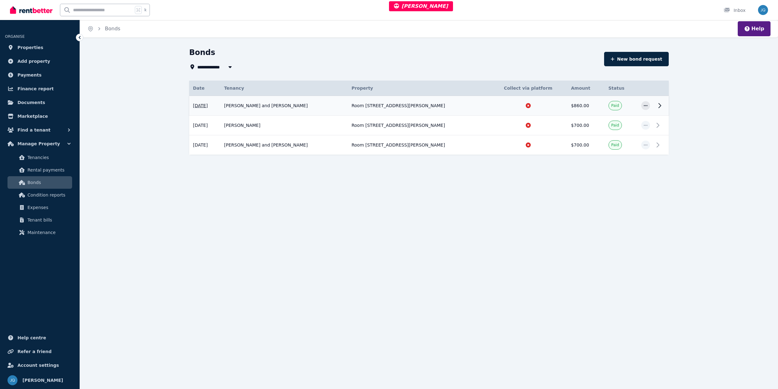
click at [343, 104] on td "[PERSON_NAME] and [PERSON_NAME]" at bounding box center [283, 106] width 127 height 20
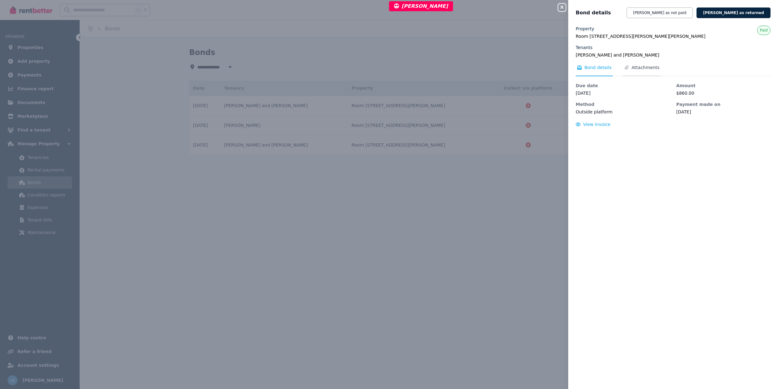
click at [641, 69] on span "Attachments" at bounding box center [645, 67] width 28 height 6
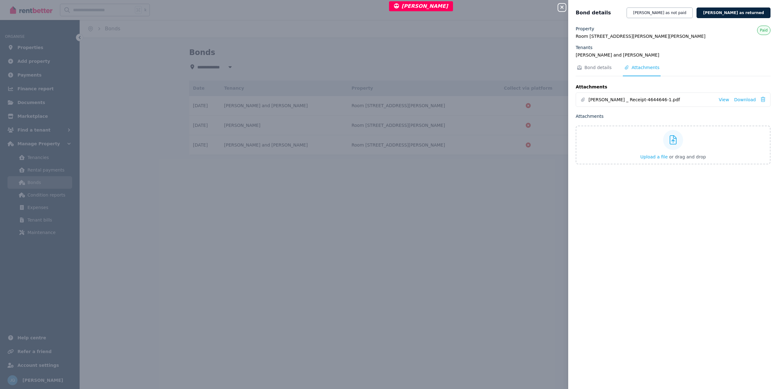
click at [436, 94] on div "Close panel Bond details [PERSON_NAME] as not paid [PERSON_NAME] as returned Pr…" at bounding box center [389, 194] width 778 height 389
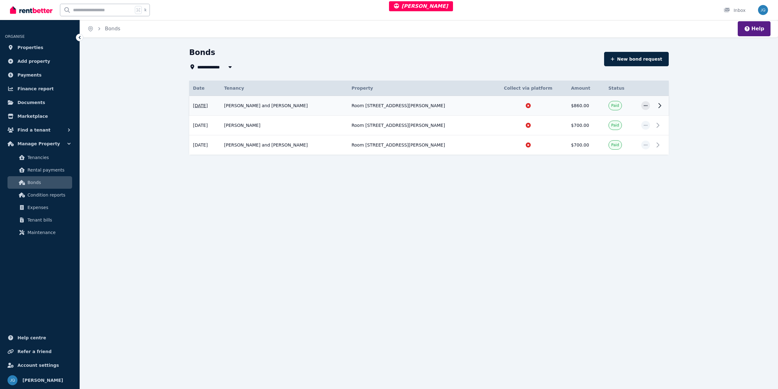
click at [348, 99] on td "[PERSON_NAME] and [PERSON_NAME]" at bounding box center [283, 106] width 127 height 20
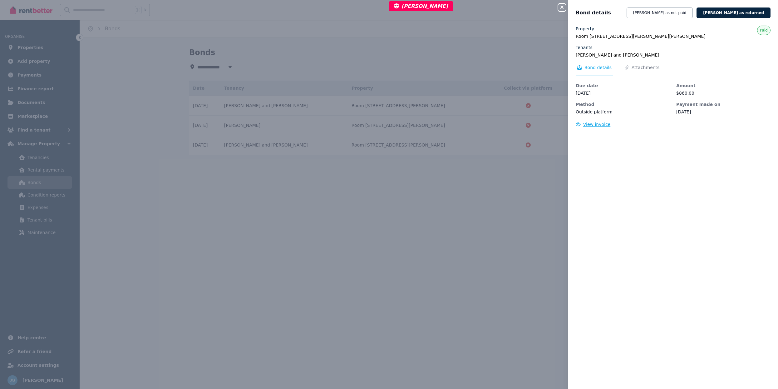
click at [598, 126] on span "View invoice" at bounding box center [596, 124] width 27 height 5
click at [452, 56] on div "Close panel Bond details [PERSON_NAME] as not paid [PERSON_NAME] as returned Pr…" at bounding box center [389, 194] width 778 height 389
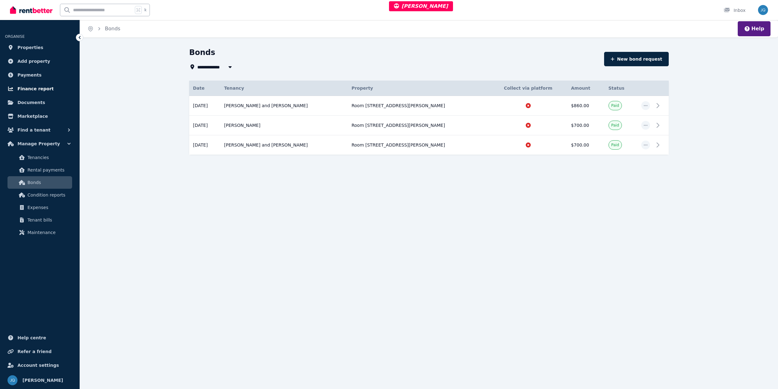
click at [39, 86] on span "Finance report" at bounding box center [35, 88] width 36 height 7
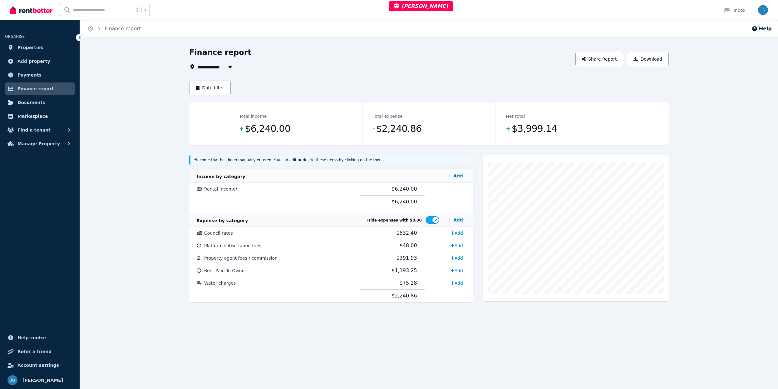
click at [414, 82] on div "Date filter" at bounding box center [428, 88] width 479 height 14
